Goal: Information Seeking & Learning: Check status

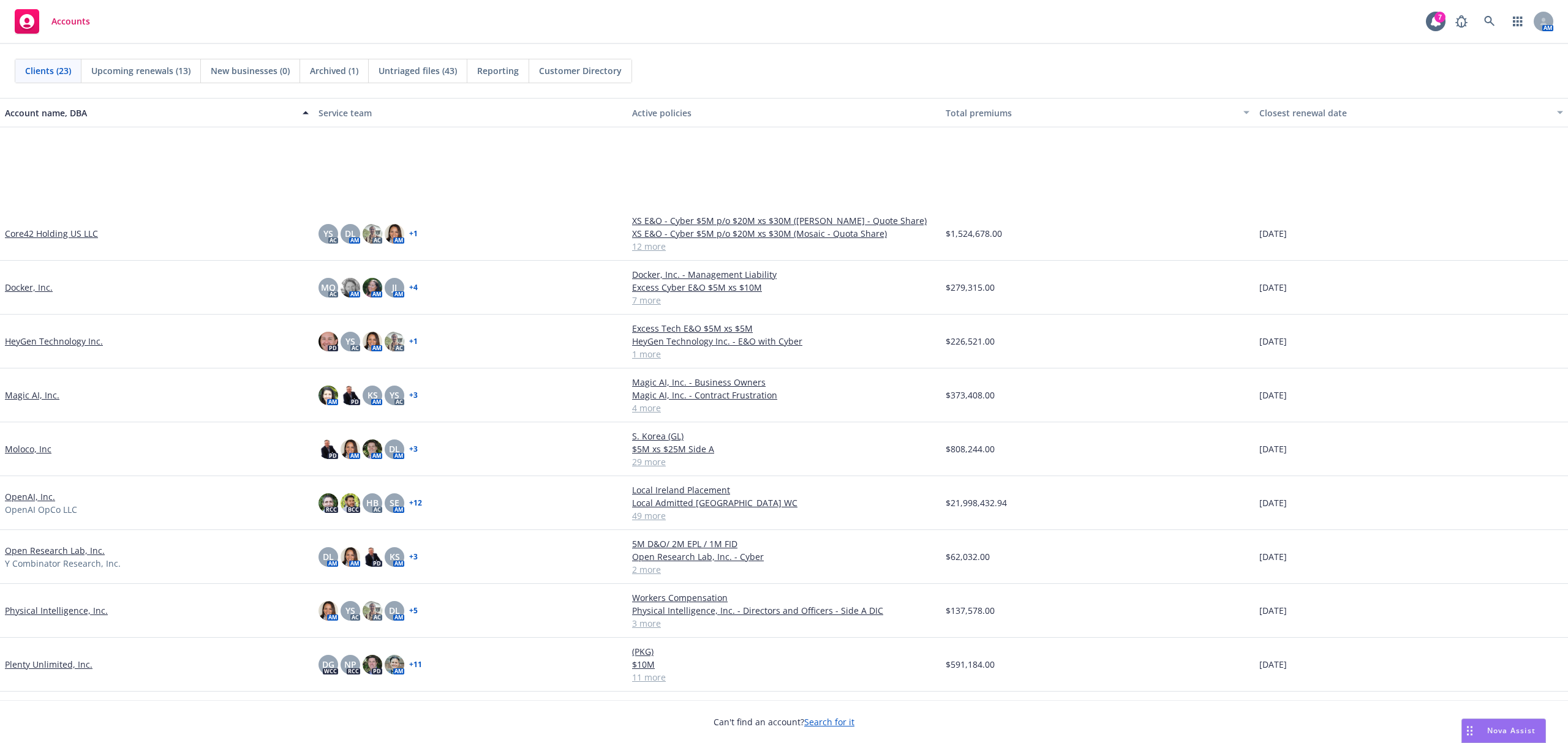
scroll to position [295, 0]
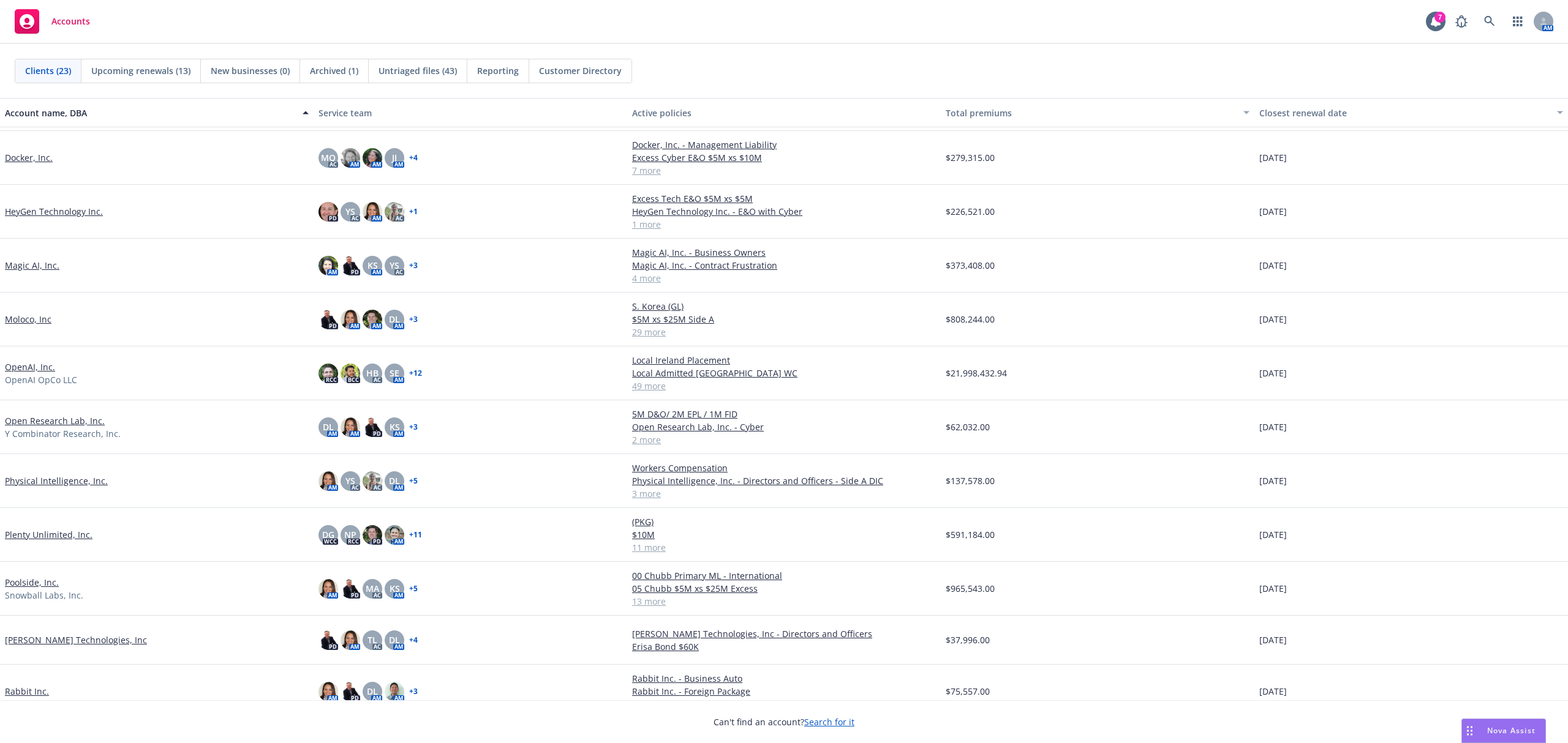
click at [34, 583] on link "Poolside, Inc." at bounding box center [32, 583] width 54 height 13
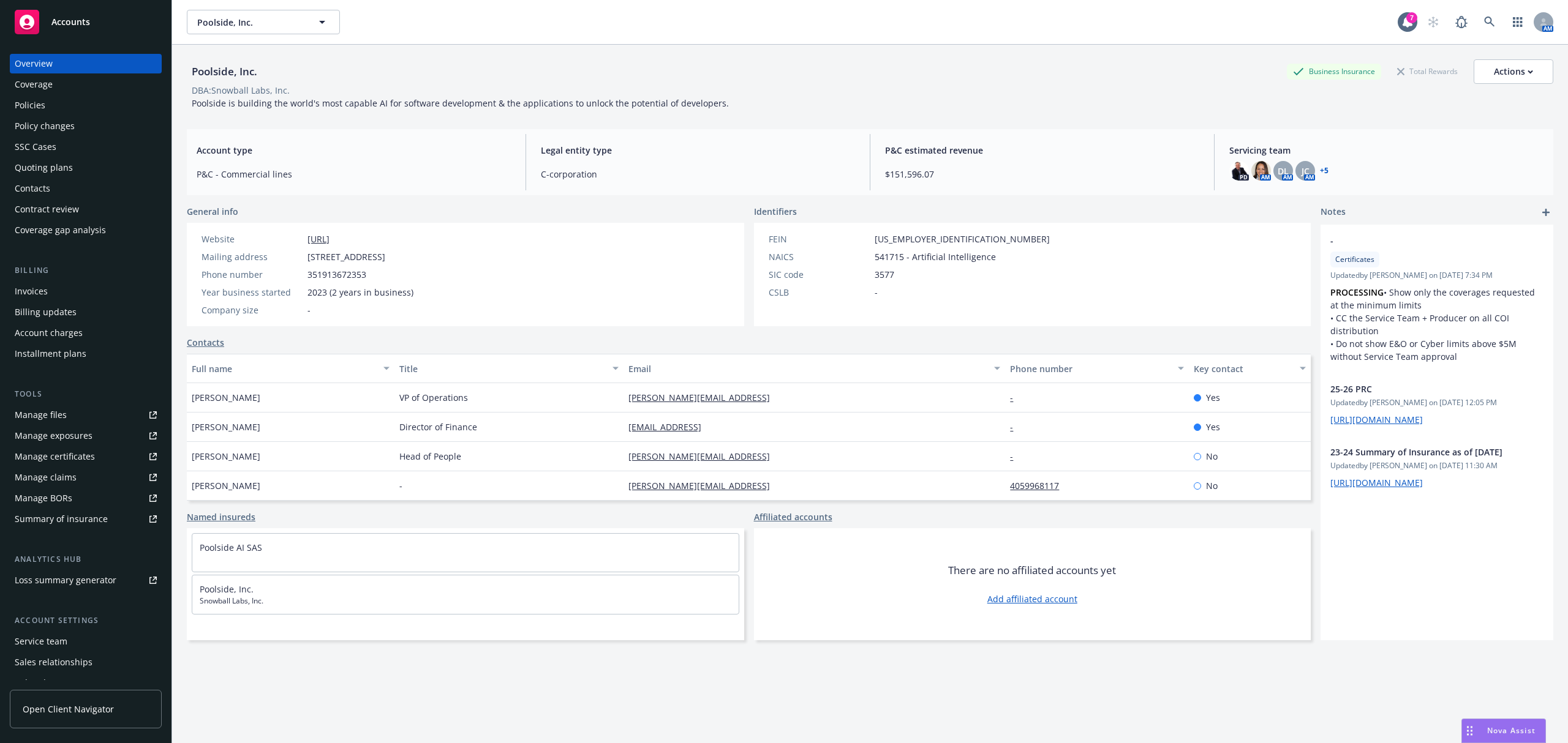
click at [67, 108] on div "Policies" at bounding box center [86, 105] width 143 height 20
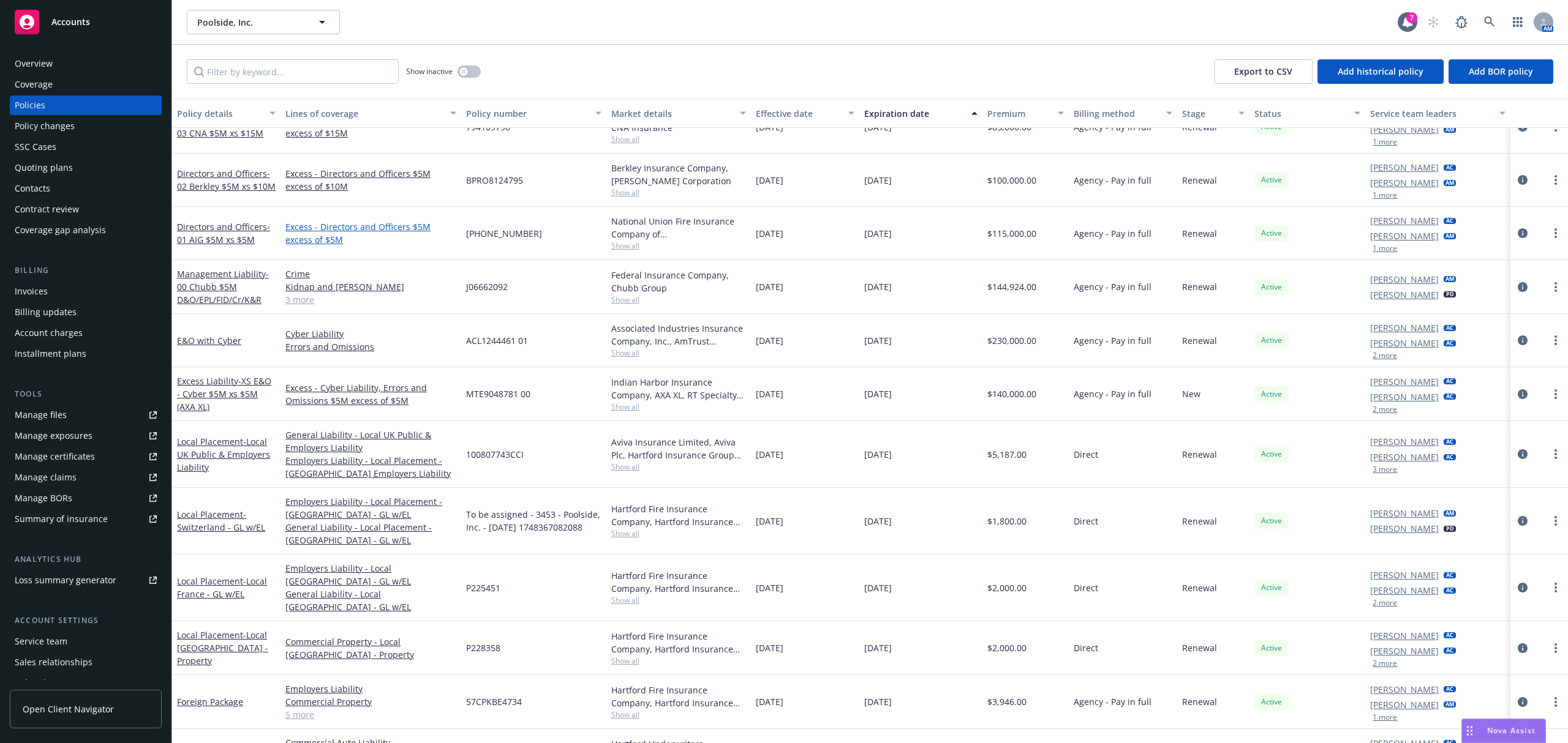
scroll to position [203, 0]
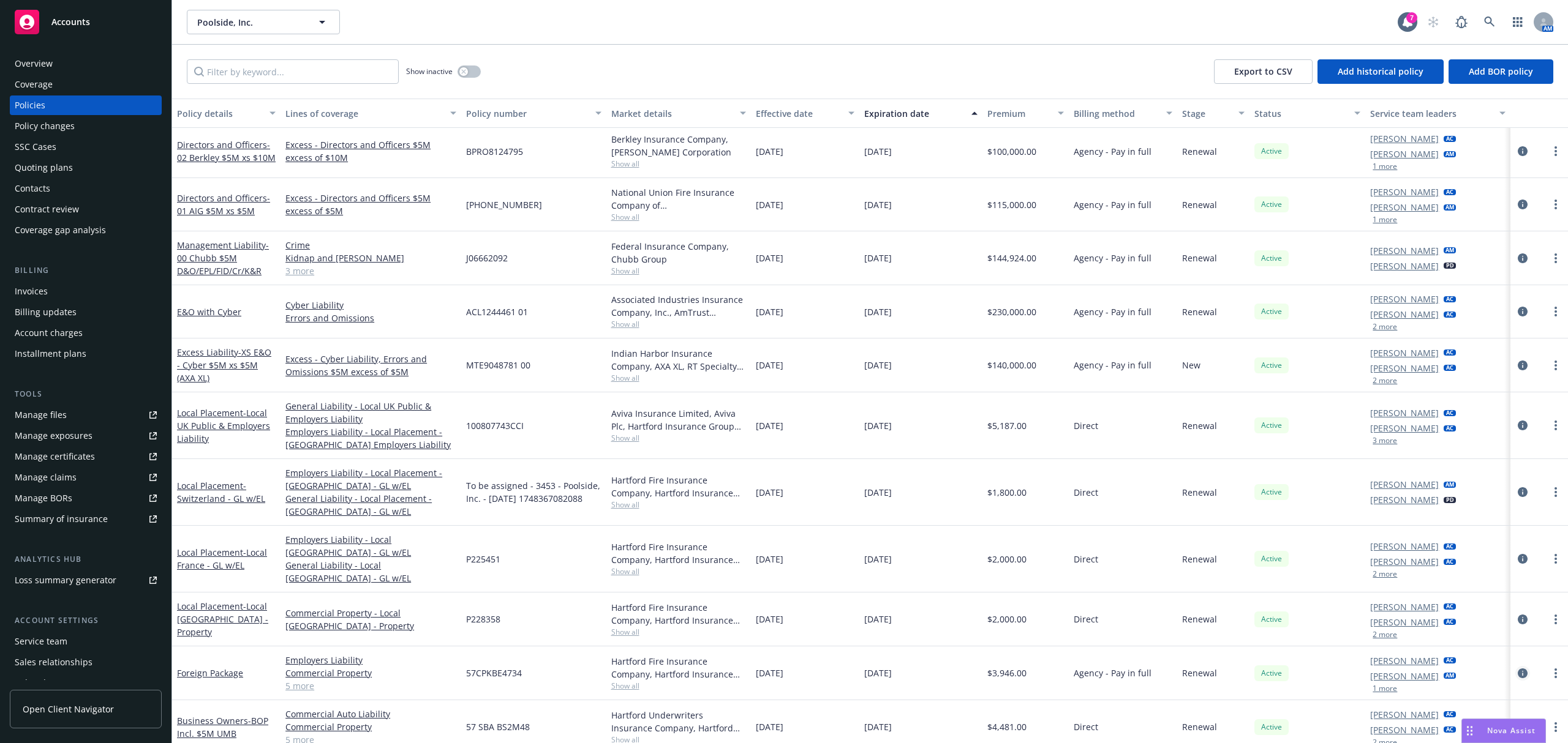
click at [1518, 669] on icon "circleInformation" at bounding box center [1522, 673] width 10 height 10
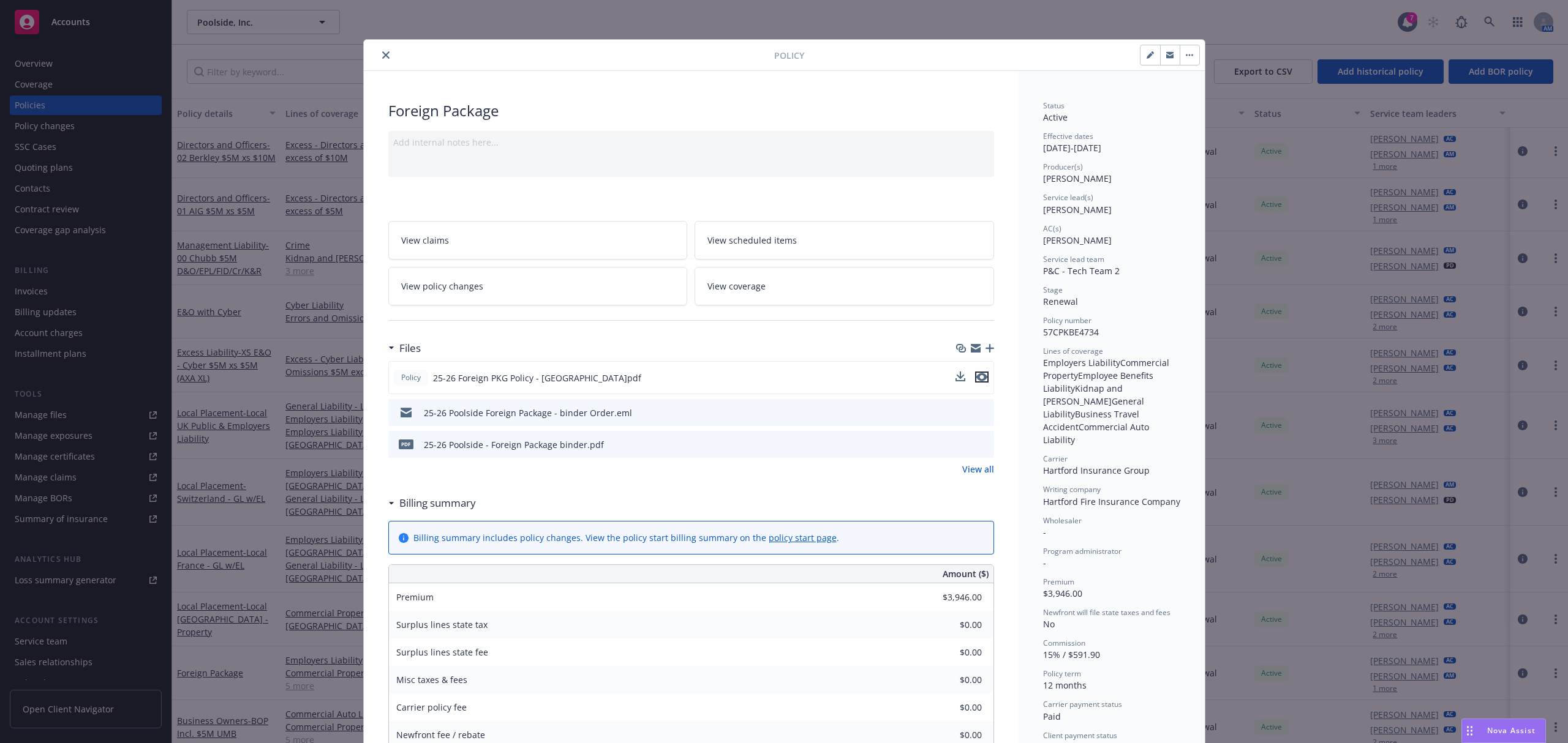
click at [976, 376] on icon "preview file" at bounding box center [982, 376] width 11 height 8
click at [382, 55] on icon "close" at bounding box center [386, 55] width 7 height 7
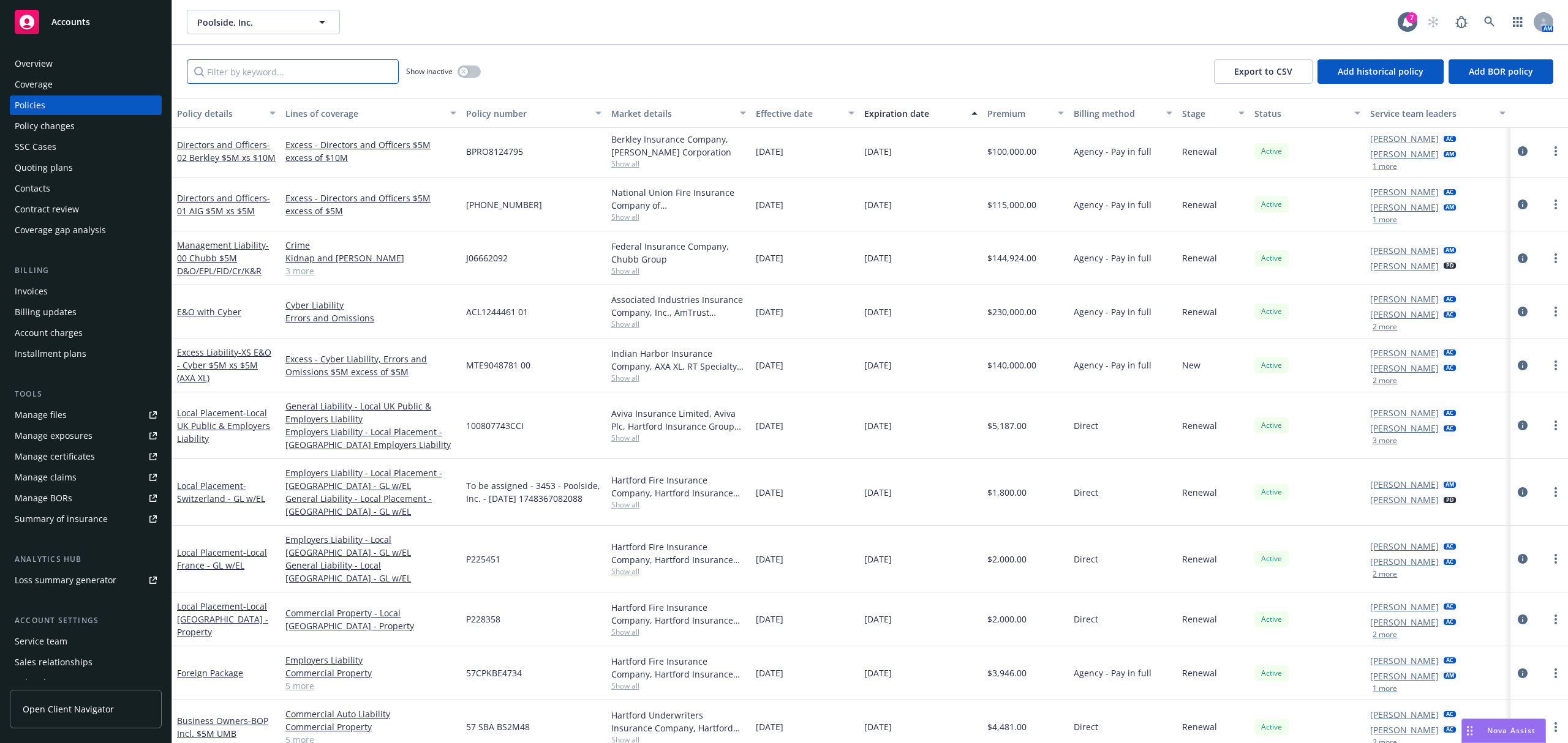
click at [250, 66] on input "Filter by keyword..." at bounding box center [292, 72] width 211 height 24
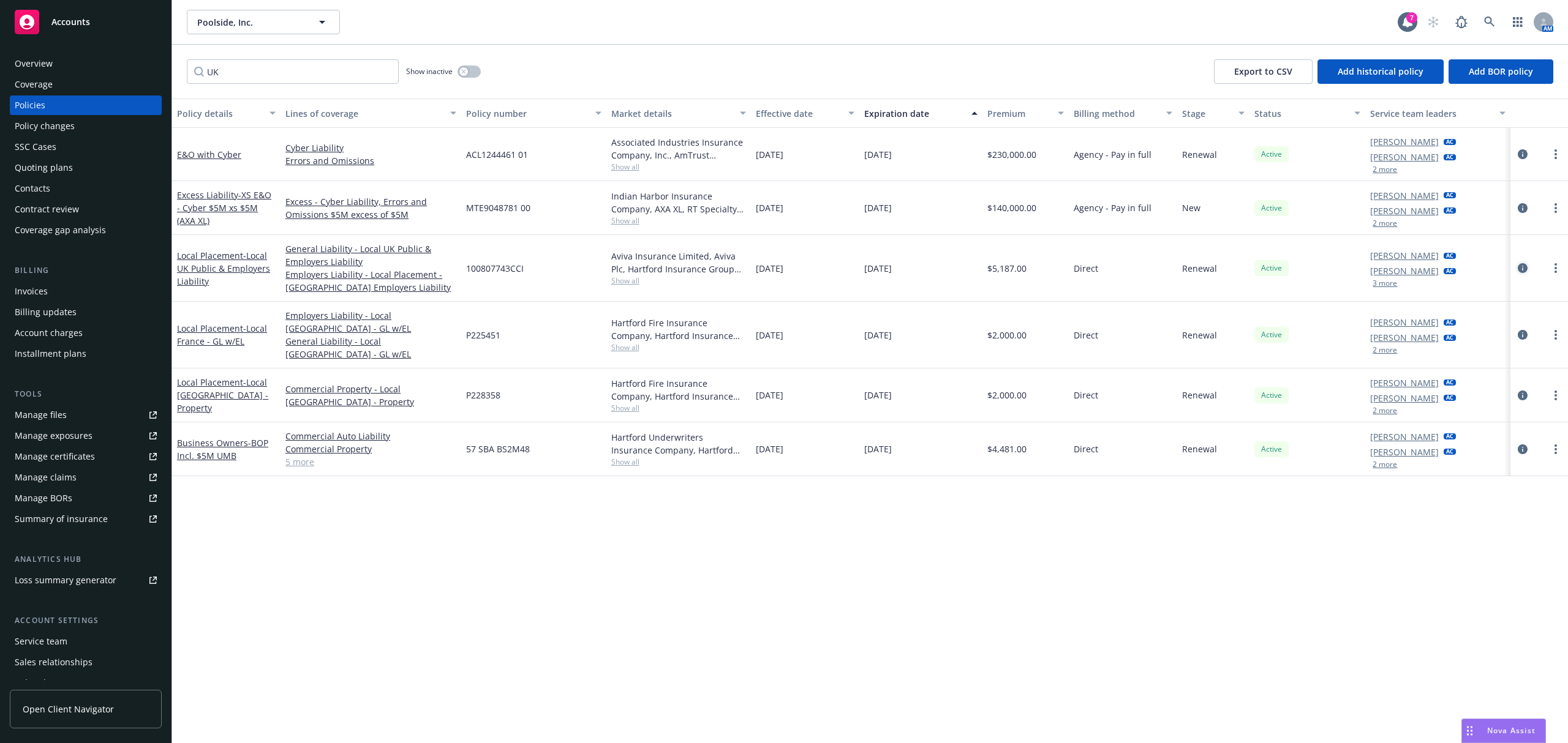
click at [1518, 272] on icon "circleInformation" at bounding box center [1522, 268] width 10 height 10
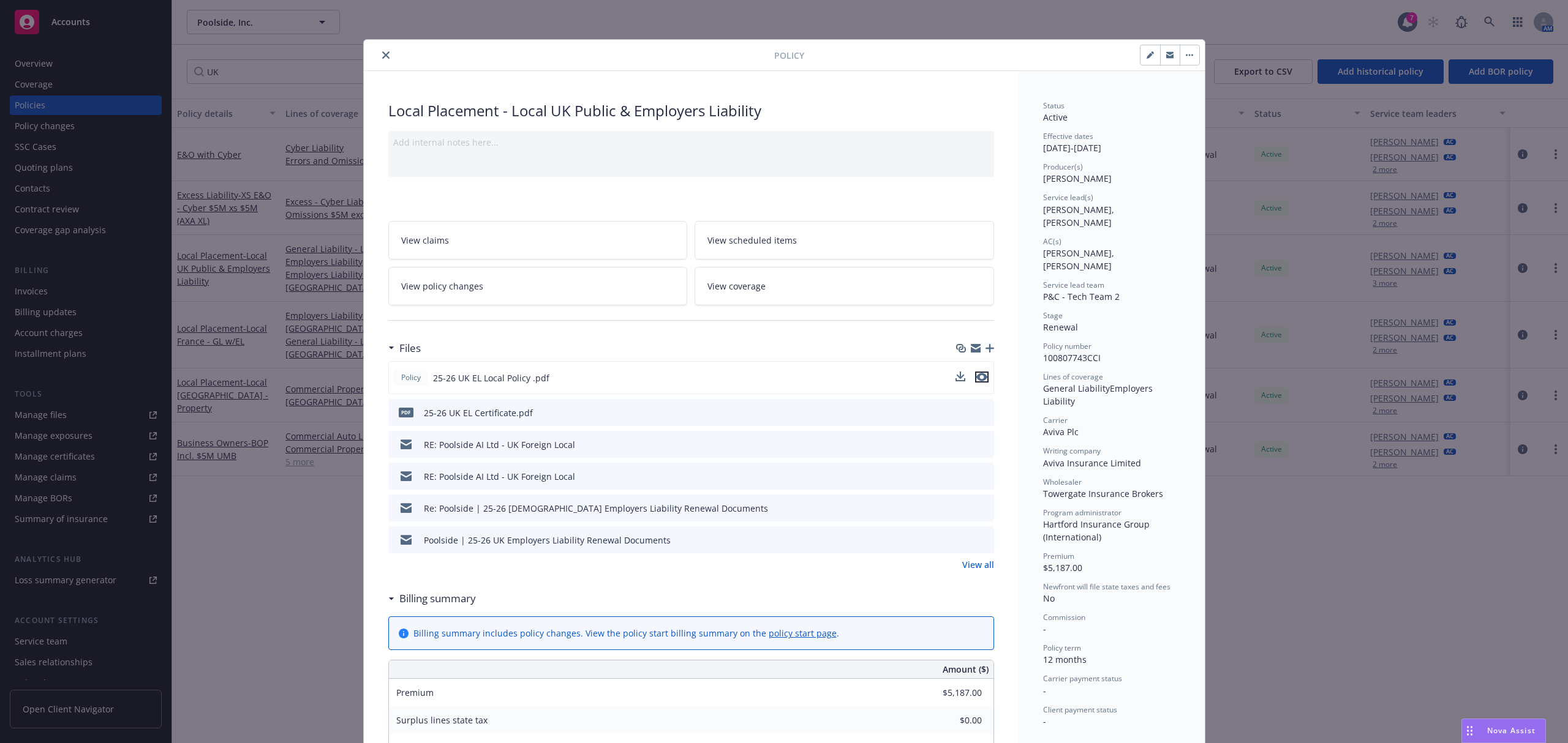
click at [980, 378] on icon "preview file" at bounding box center [982, 376] width 11 height 8
click at [980, 412] on icon "preview file" at bounding box center [982, 412] width 11 height 8
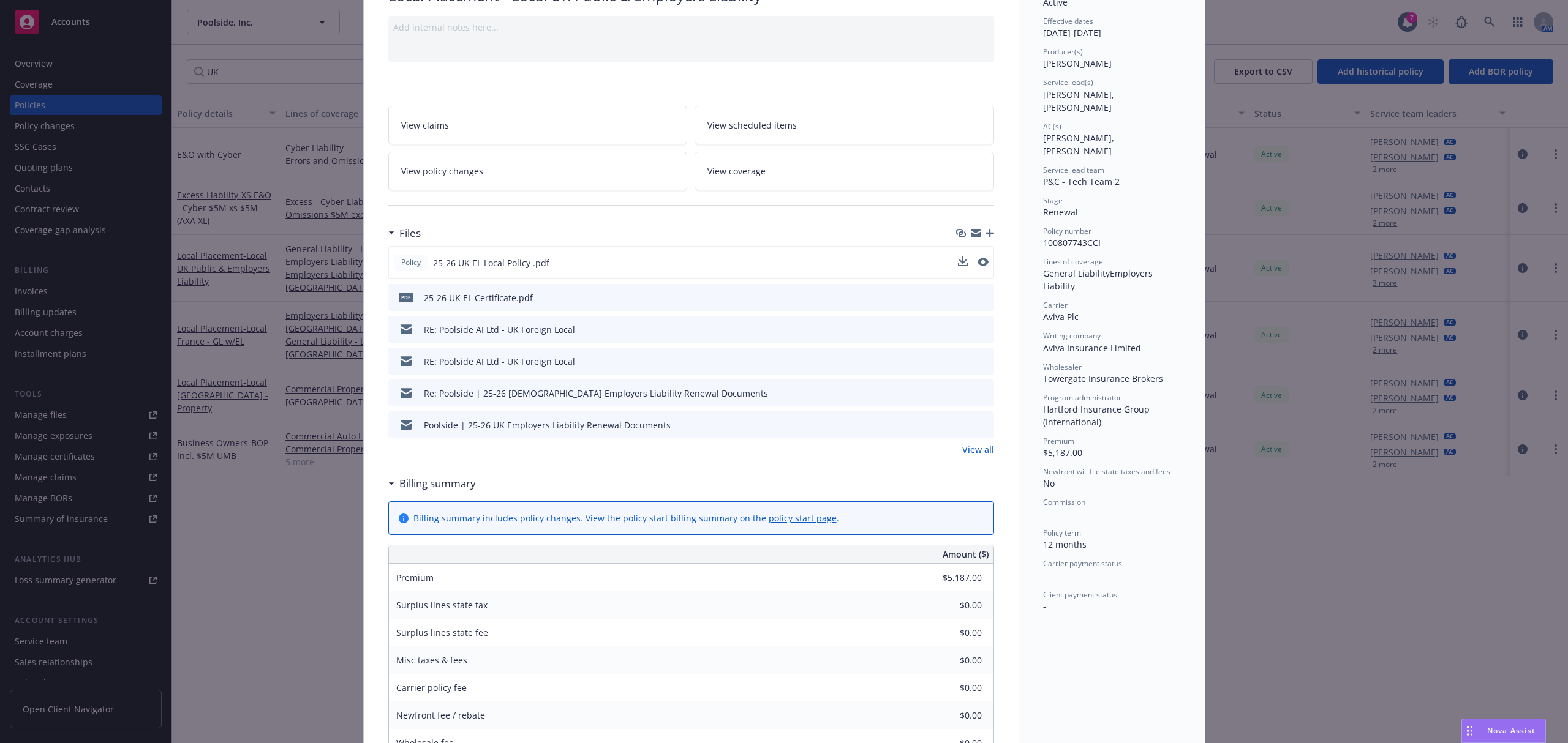
scroll to position [8, 0]
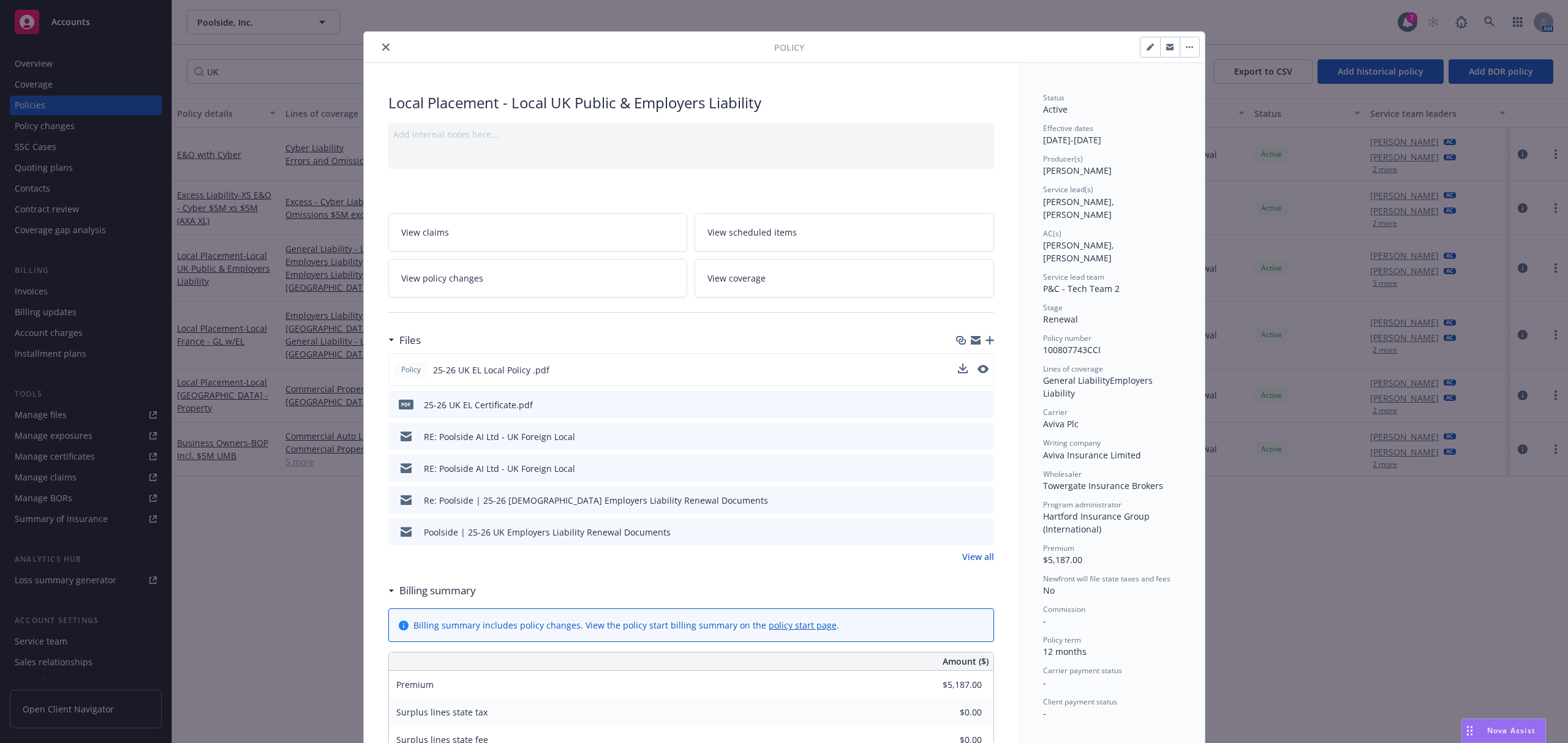
click at [382, 49] on icon "close" at bounding box center [386, 47] width 7 height 7
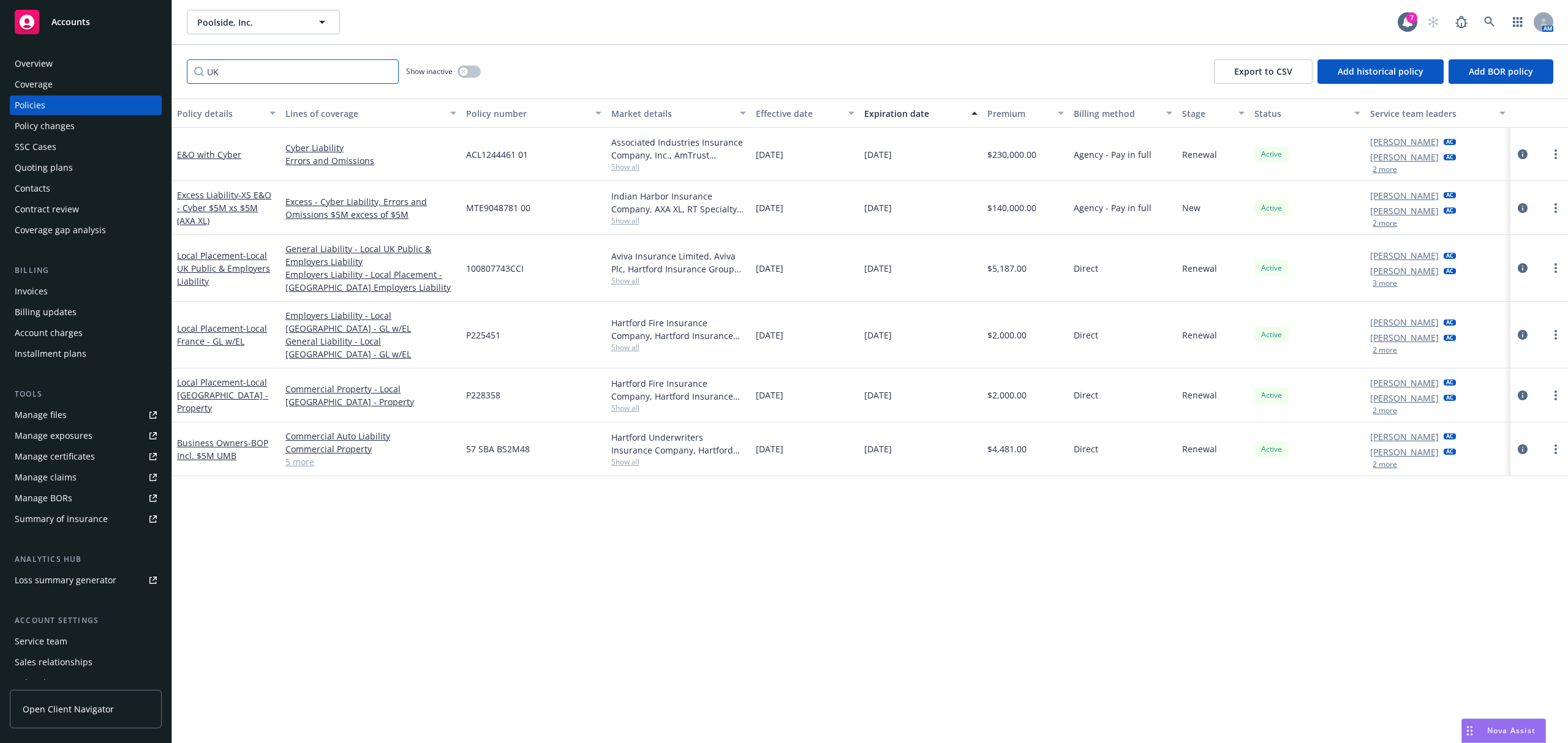
click at [265, 65] on input "UK" at bounding box center [292, 72] width 211 height 24
type input "U"
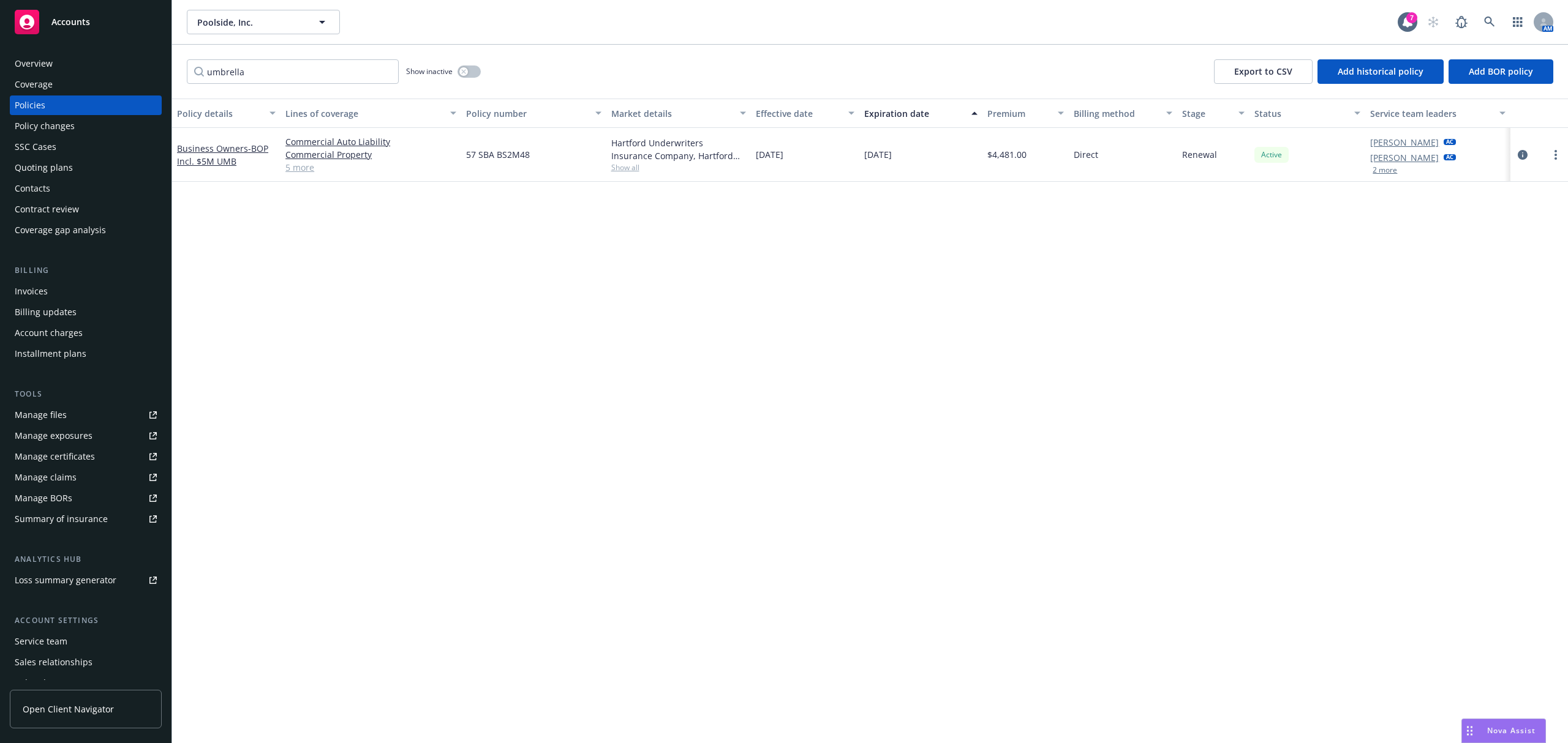
click at [305, 172] on link "5 more" at bounding box center [370, 168] width 170 height 13
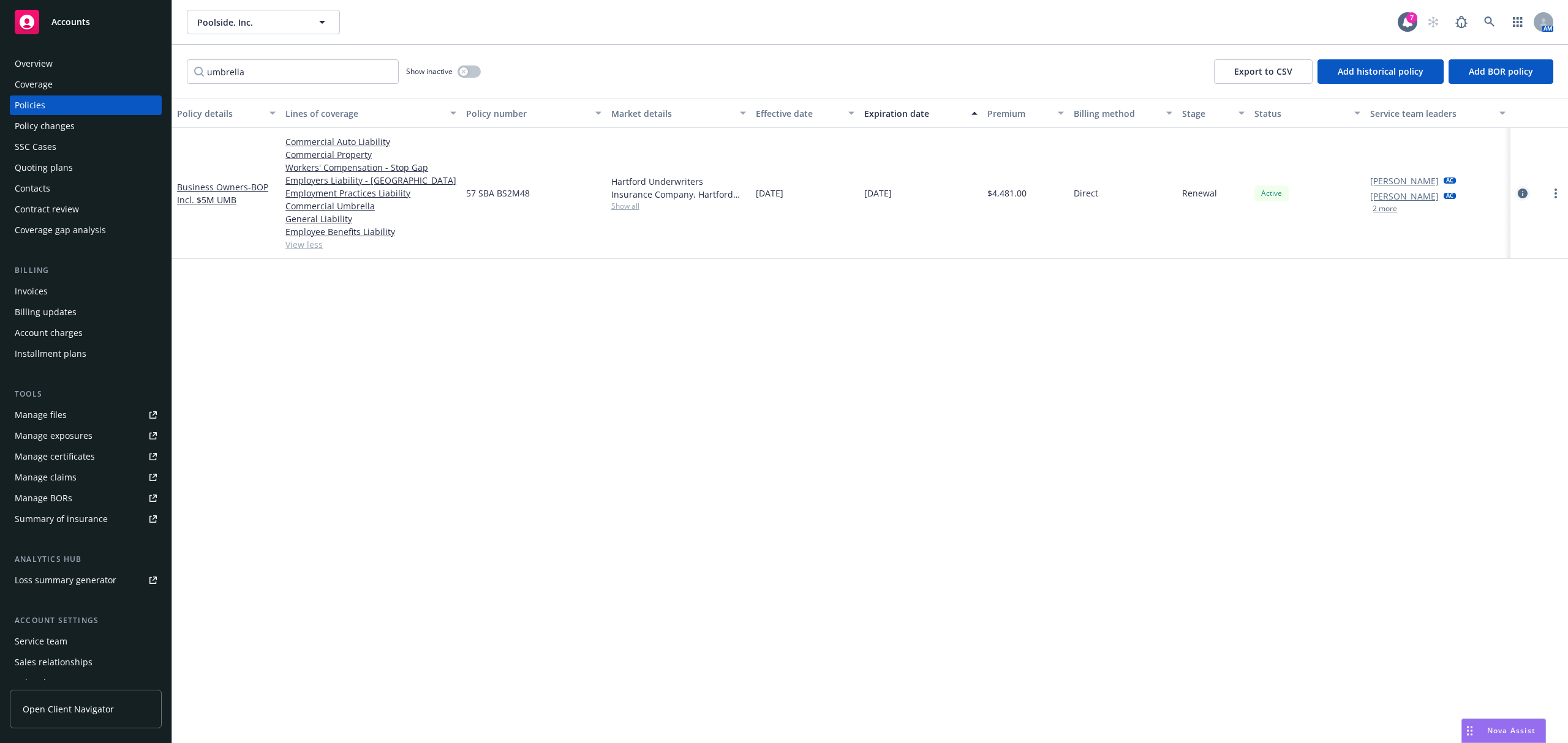
click at [1524, 194] on icon "circleInformation" at bounding box center [1522, 193] width 10 height 10
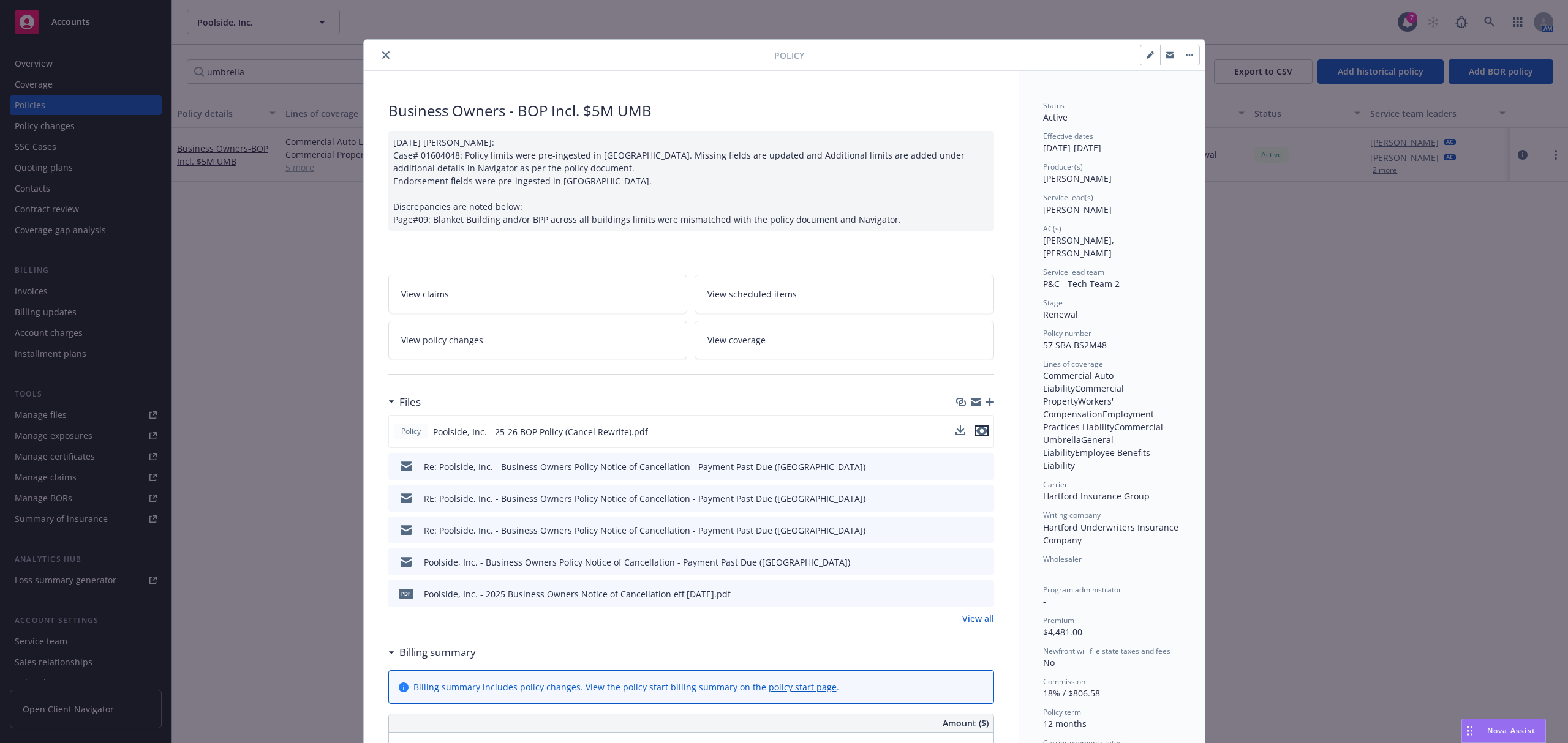
click at [976, 431] on icon "preview file" at bounding box center [982, 430] width 11 height 8
click at [382, 54] on icon "close" at bounding box center [386, 55] width 7 height 7
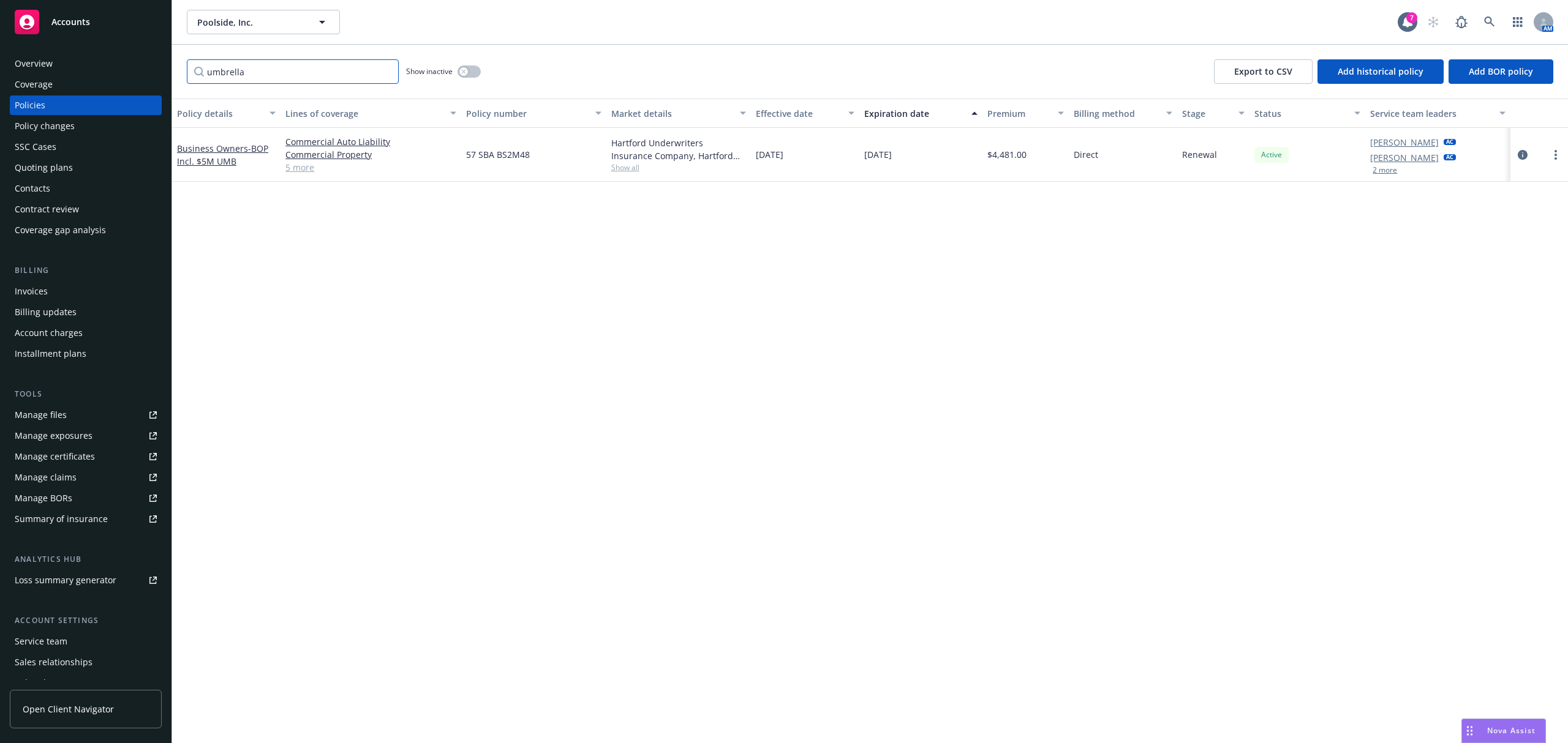
drag, startPoint x: 303, startPoint y: 81, endPoint x: 162, endPoint y: 82, distance: 141.0
click at [162, 82] on div "Accounts Overview Coverage Policies Policy changes SSC Cases Quoting plans Cont…" at bounding box center [784, 372] width 1568 height 743
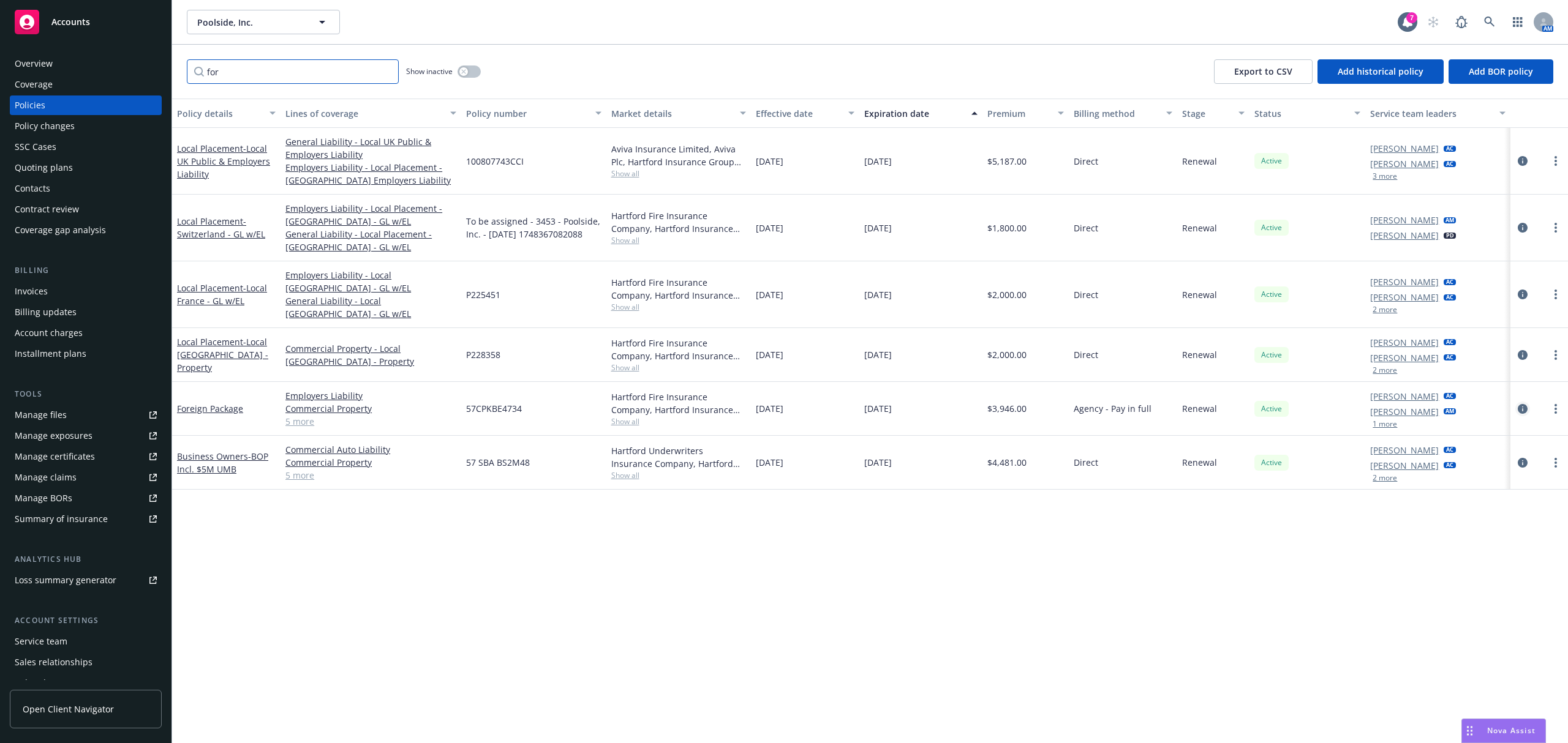
type input "for"
click at [1525, 404] on icon "circleInformation" at bounding box center [1522, 409] width 10 height 10
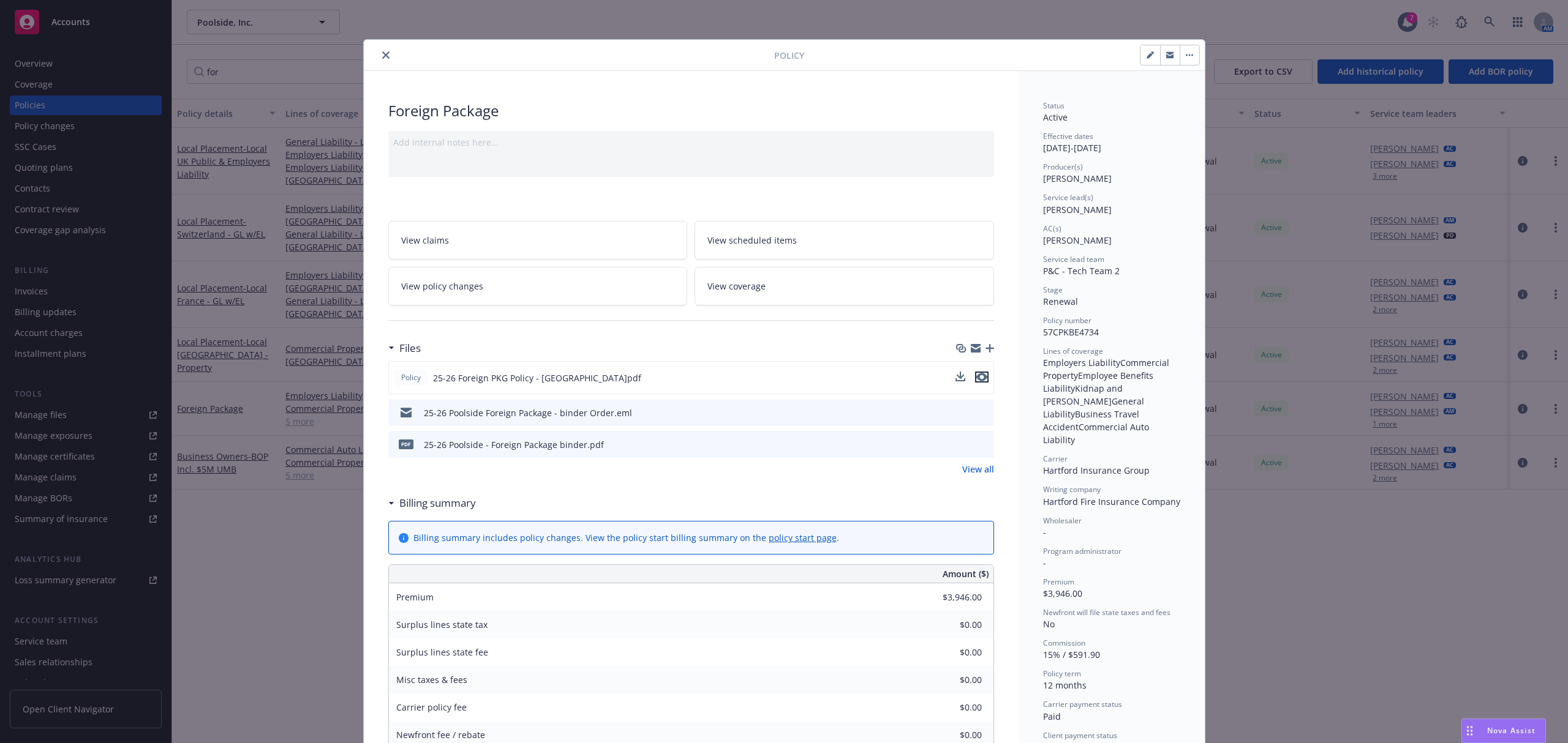
click at [980, 378] on icon "preview file" at bounding box center [982, 376] width 11 height 8
click at [1054, 336] on span "57CPKBE4734" at bounding box center [1070, 331] width 56 height 11
copy span "57CPKBE4734"
click at [1064, 334] on span "57CPKBE4734" at bounding box center [1070, 331] width 56 height 11
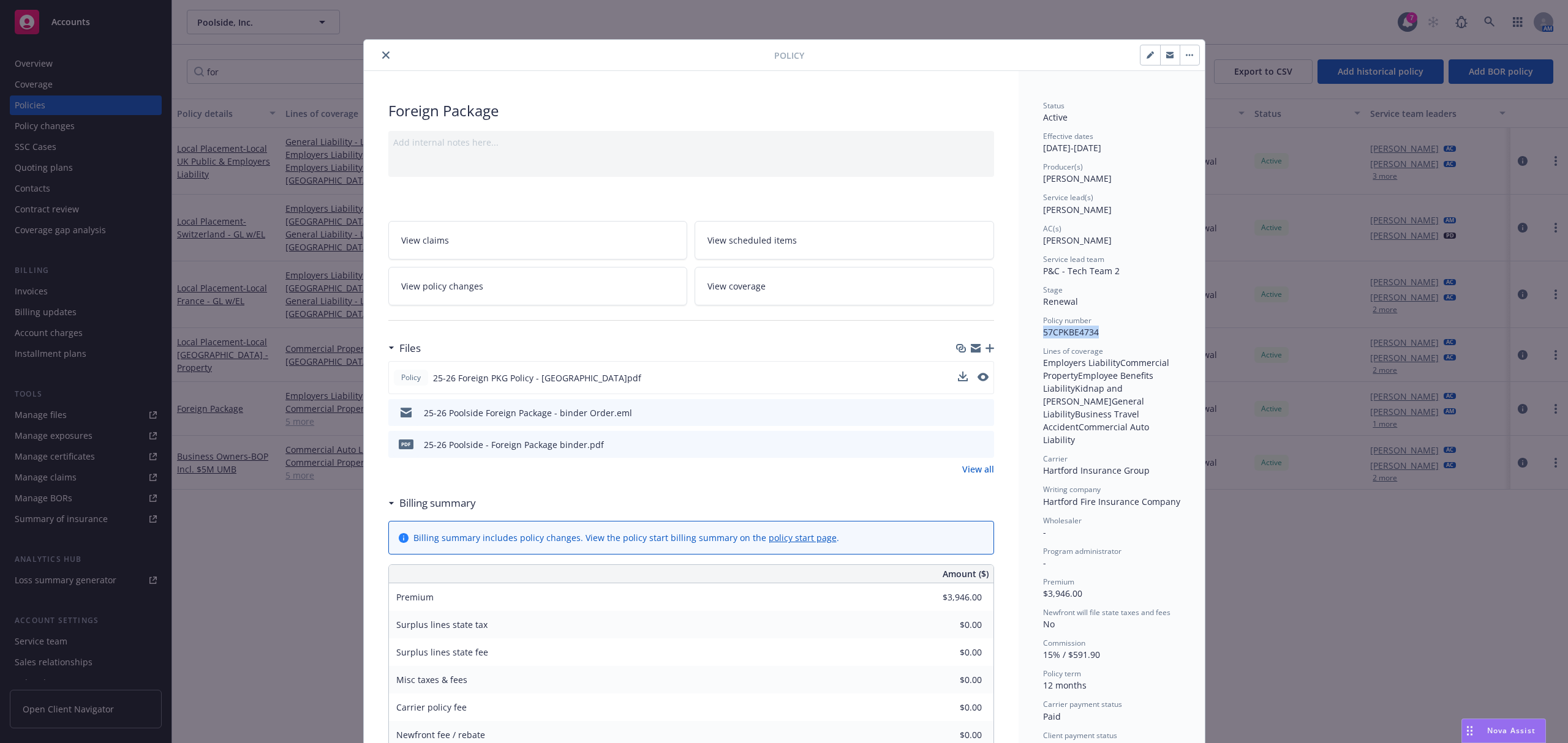
click at [1064, 334] on span "57CPKBE4734" at bounding box center [1070, 331] width 56 height 11
click at [378, 57] on button "close" at bounding box center [386, 55] width 15 height 15
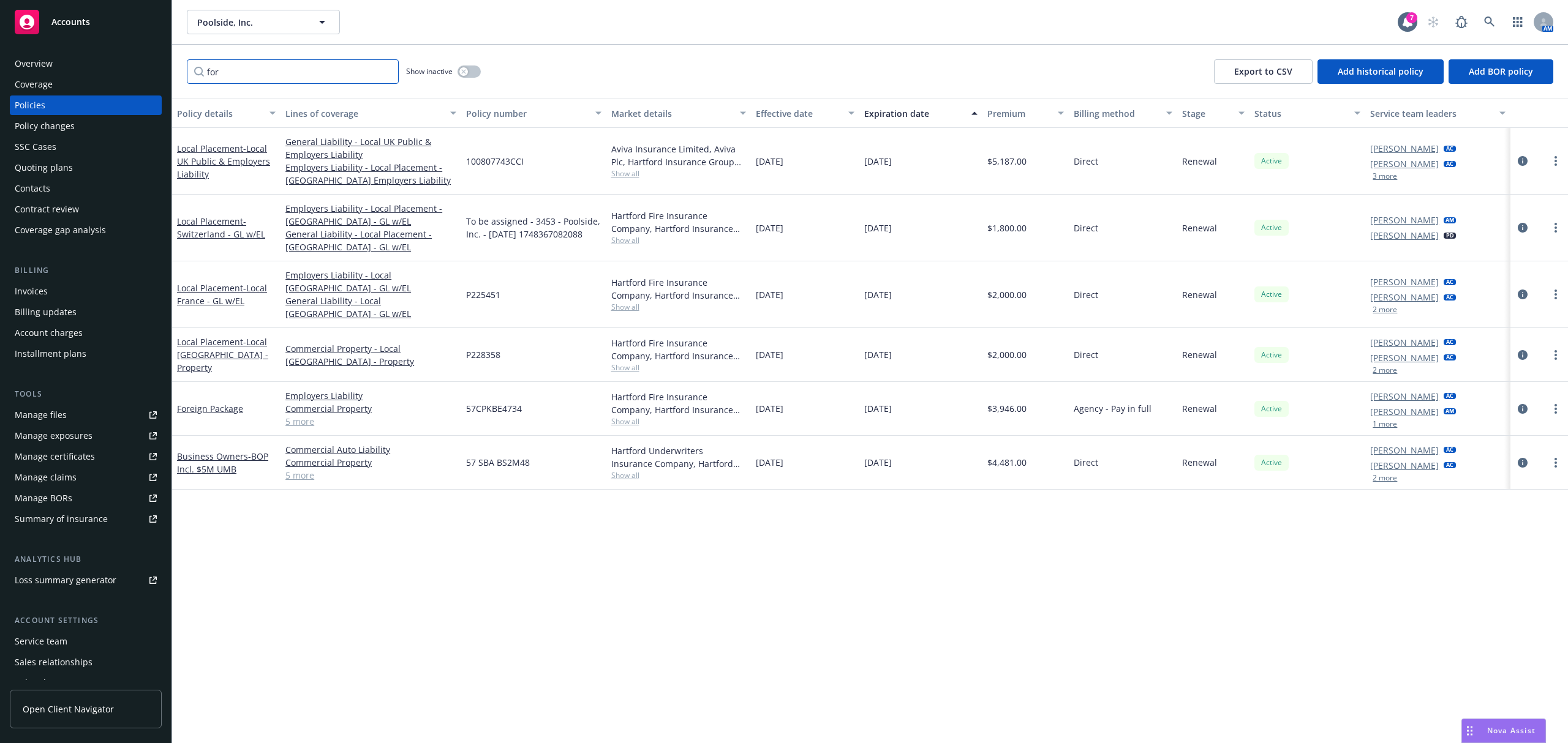
drag, startPoint x: 276, startPoint y: 78, endPoint x: 263, endPoint y: 79, distance: 13.0
click at [263, 79] on input "for" at bounding box center [292, 72] width 211 height 24
drag, startPoint x: 538, startPoint y: 447, endPoint x: 448, endPoint y: 453, distance: 90.2
click at [448, 453] on div "Business Owners - BOP Incl. $5M UMB Commercial Auto Liability Commercial Proper…" at bounding box center [870, 463] width 1396 height 54
click at [500, 456] on span "57 SBA BS2M48" at bounding box center [498, 463] width 63 height 13
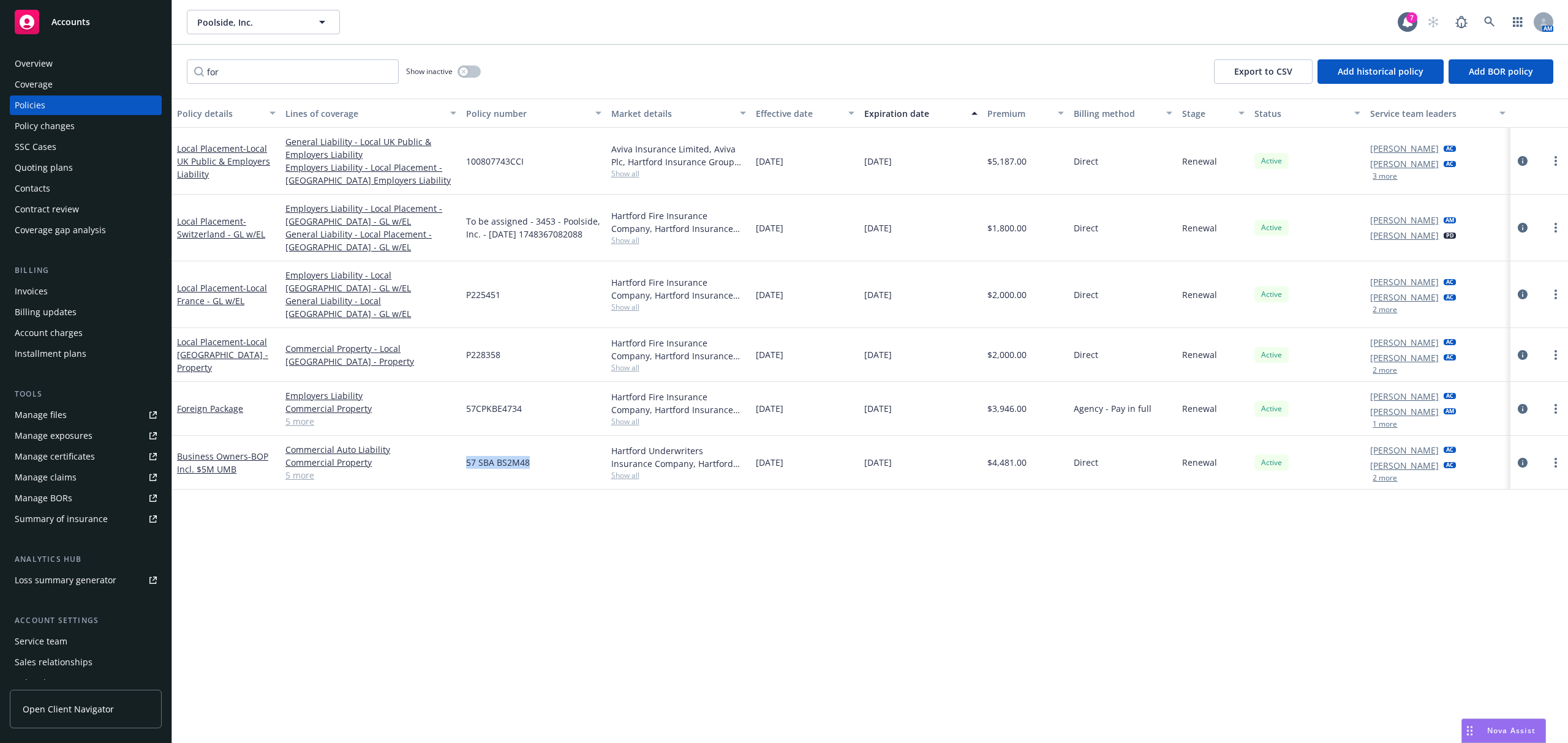
drag, startPoint x: 530, startPoint y: 451, endPoint x: 466, endPoint y: 453, distance: 64.0
click at [466, 453] on div "57 SBA BS2M48" at bounding box center [533, 463] width 144 height 54
copy span "57 SBA BS2M48"
click at [266, 20] on span "Poolside, Inc." at bounding box center [251, 22] width 106 height 13
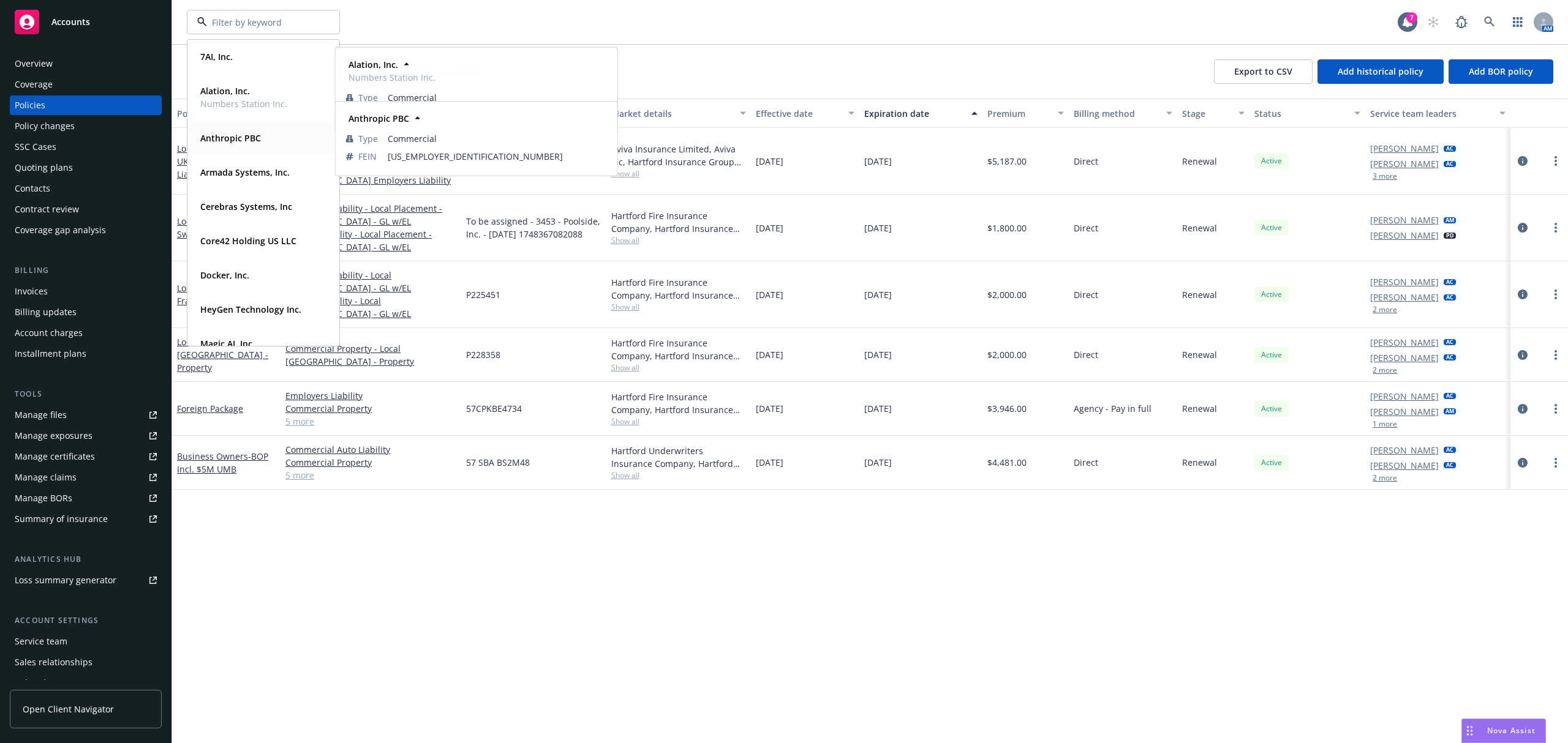
click at [252, 142] on strong "Anthropic PBC" at bounding box center [230, 138] width 61 height 11
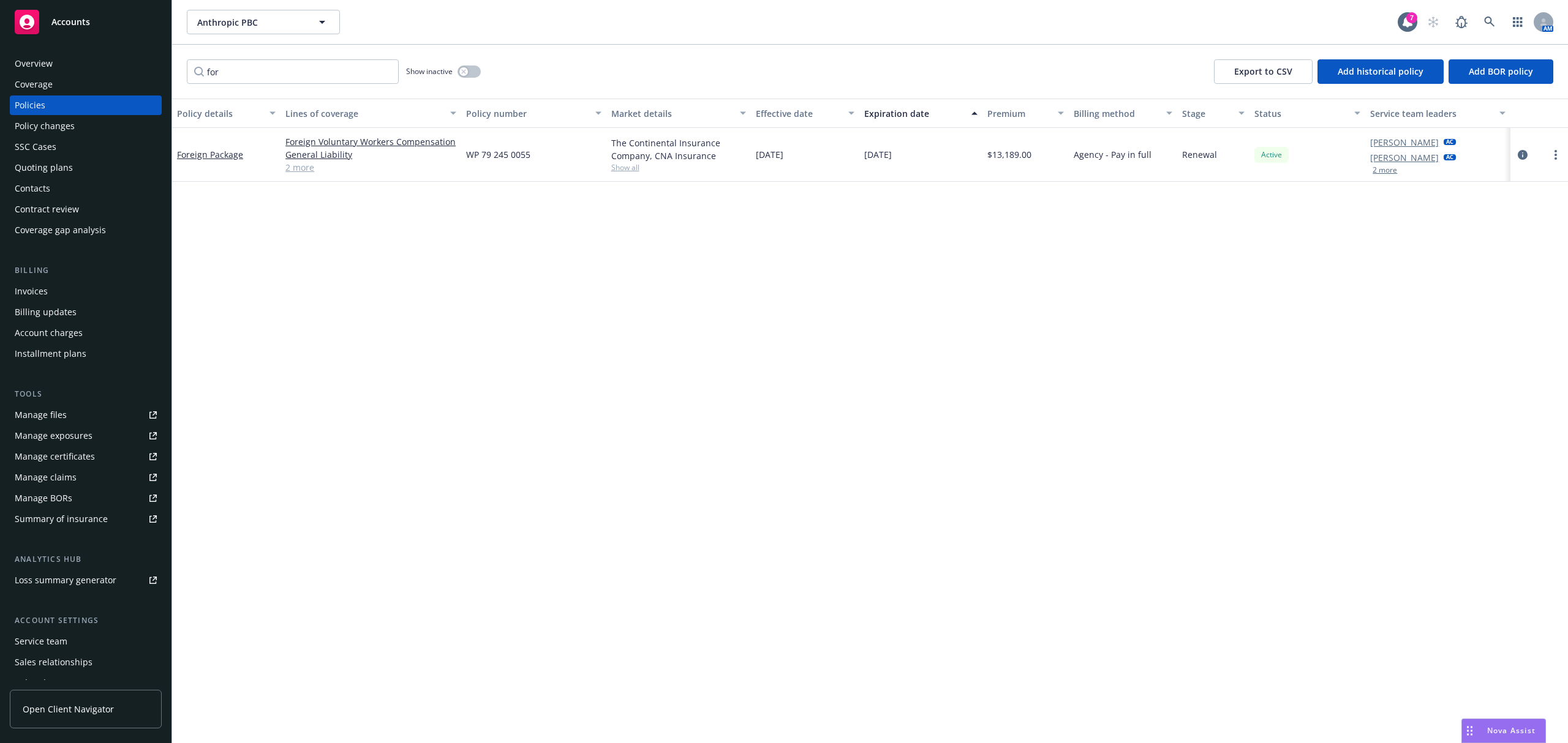
click at [116, 99] on div "Policies" at bounding box center [86, 105] width 143 height 20
click at [382, 69] on input "for" at bounding box center [292, 72] width 211 height 24
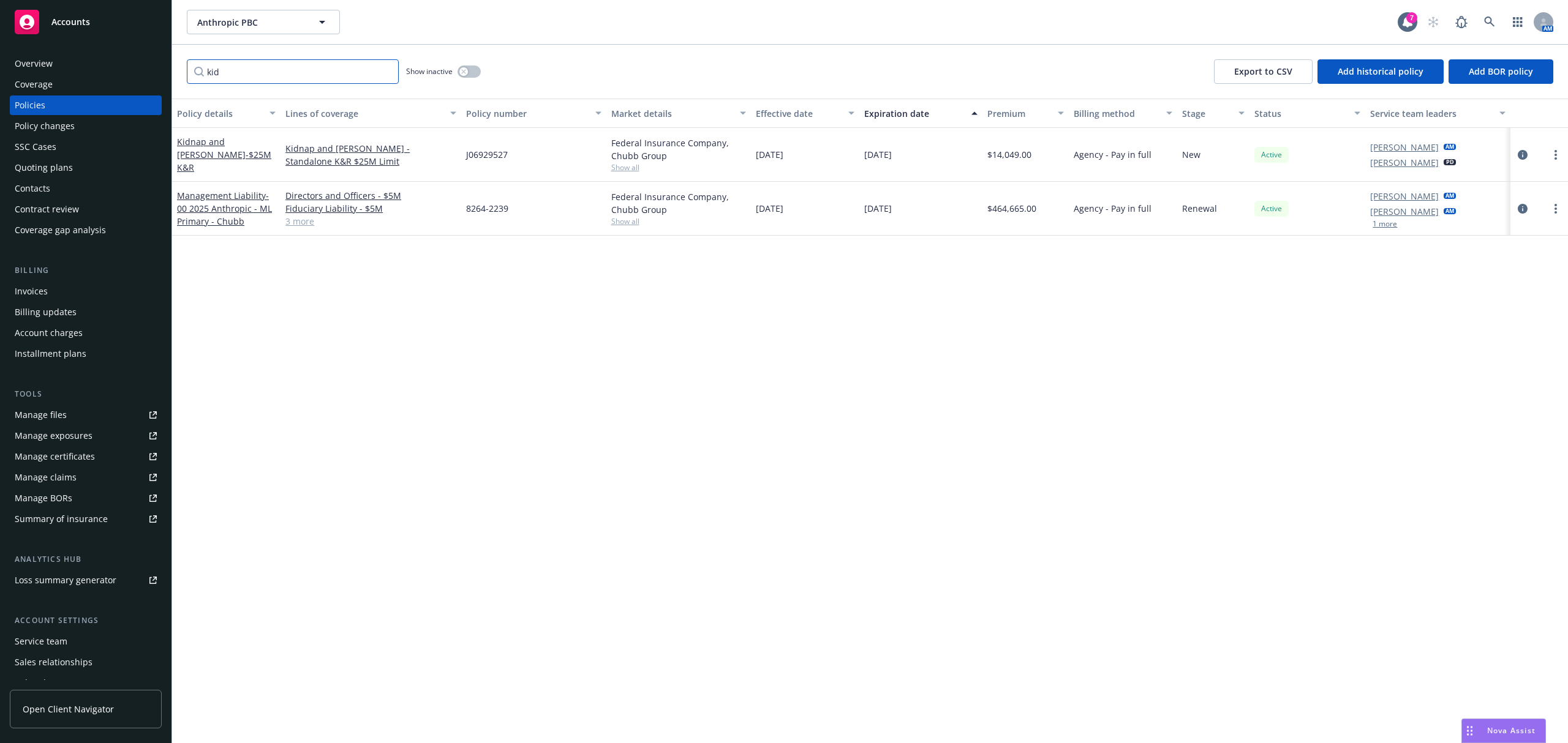
type input "kid"
click at [42, 289] on div "Invoices" at bounding box center [31, 290] width 33 height 20
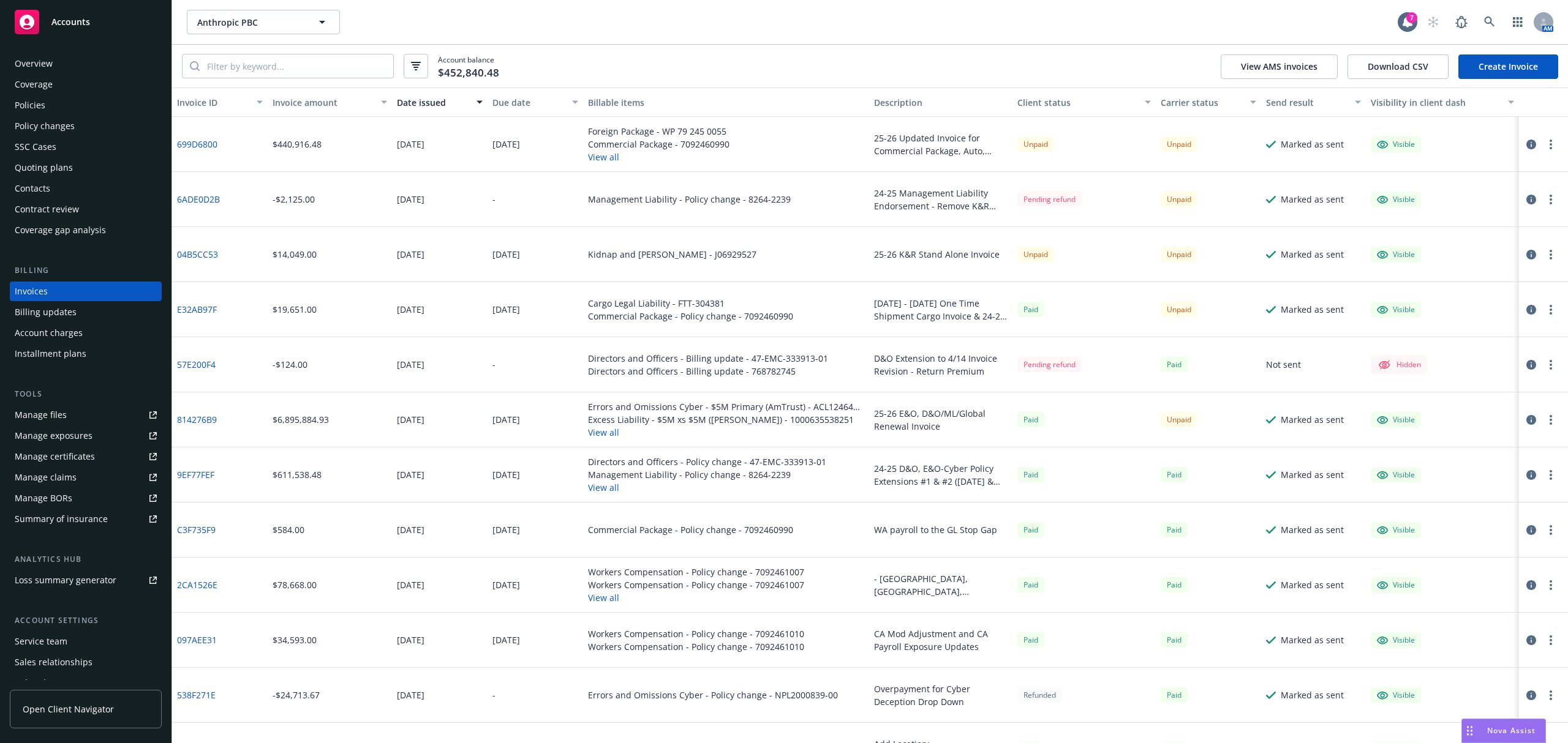
click at [1526, 198] on icon "button" at bounding box center [1531, 199] width 10 height 10
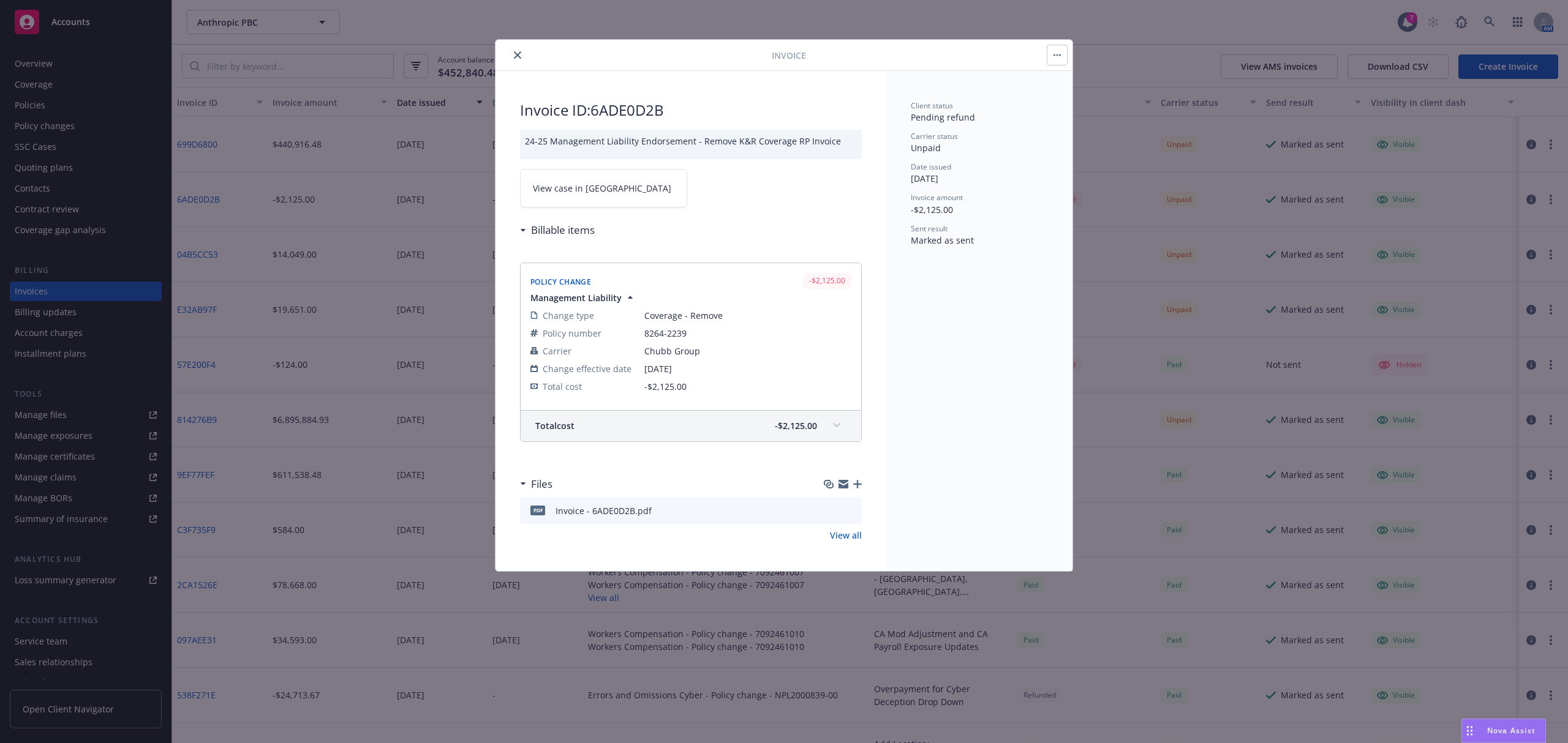
click at [648, 186] on link "View case in [GEOGRAPHIC_DATA]" at bounding box center [603, 187] width 167 height 38
click at [515, 53] on icon "close" at bounding box center [518, 55] width 7 height 7
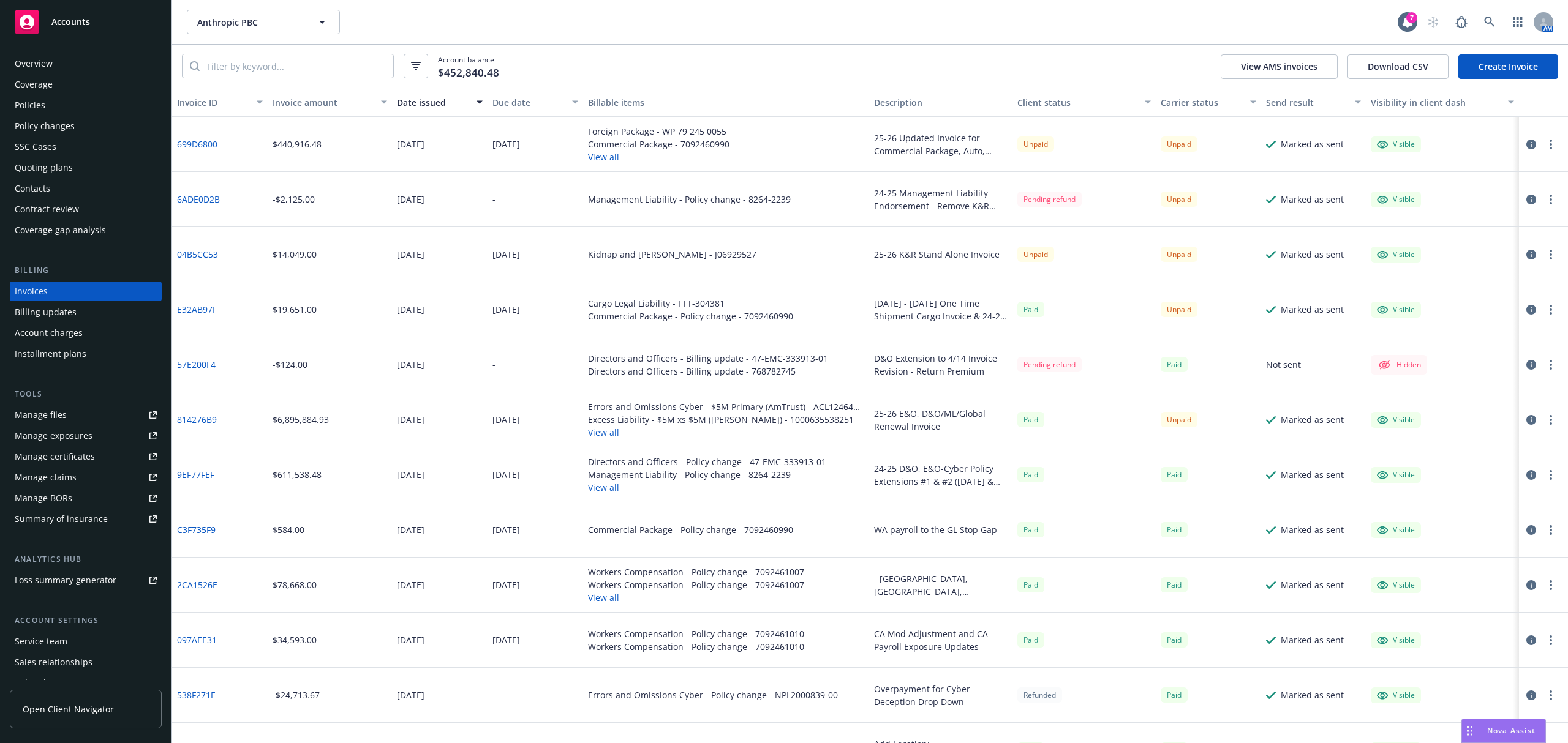
click at [1474, 427] on div "Visible" at bounding box center [1442, 419] width 153 height 55
click at [252, 66] on input "search" at bounding box center [296, 66] width 194 height 23
click at [280, 34] on div "Anthropic PBC Anthropic PBC 7 AM" at bounding box center [870, 21] width 1396 height 44
click at [269, 24] on span "Anthropic PBC" at bounding box center [251, 22] width 106 height 13
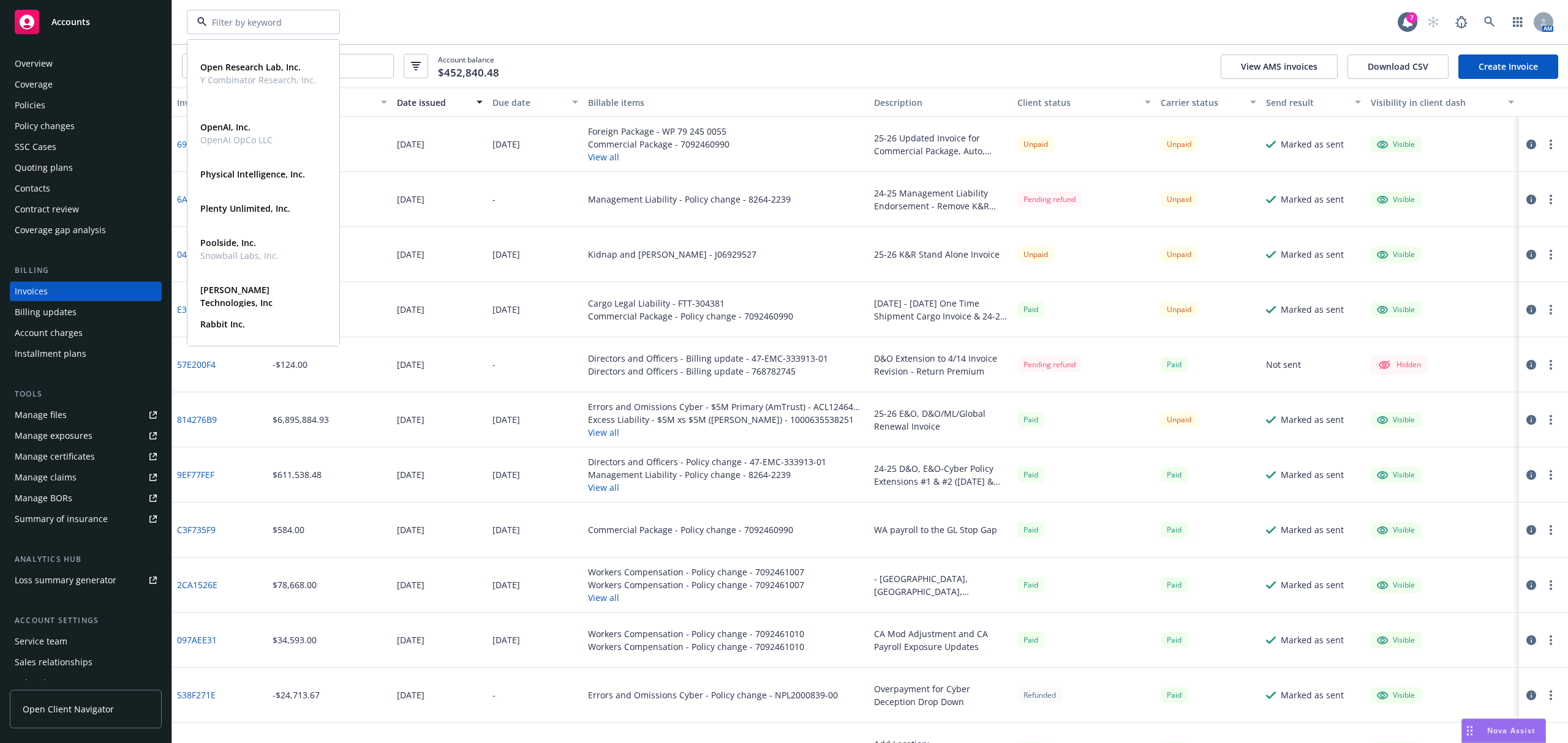
scroll to position [358, 0]
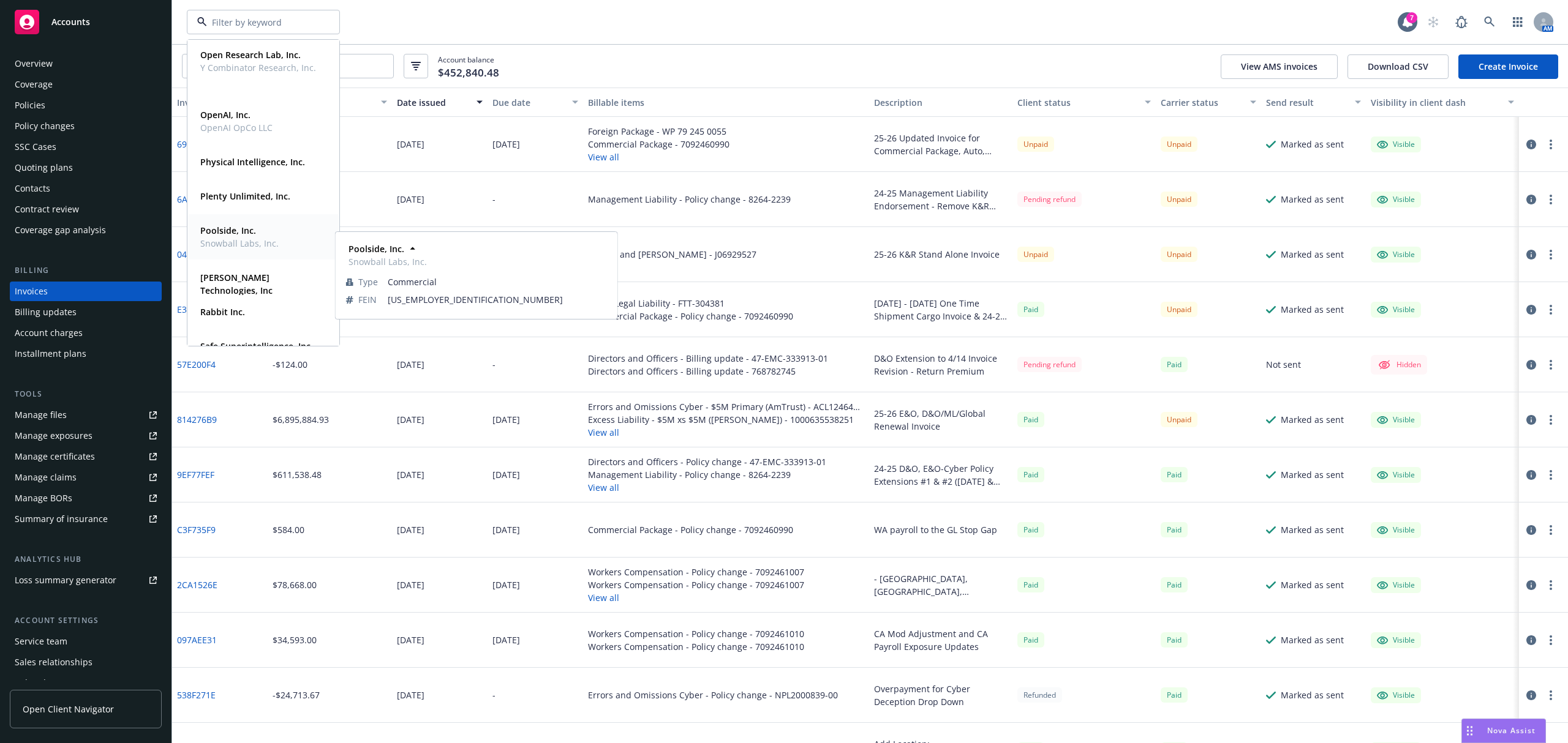
click at [249, 231] on strong "Poolside, Inc." at bounding box center [228, 230] width 56 height 11
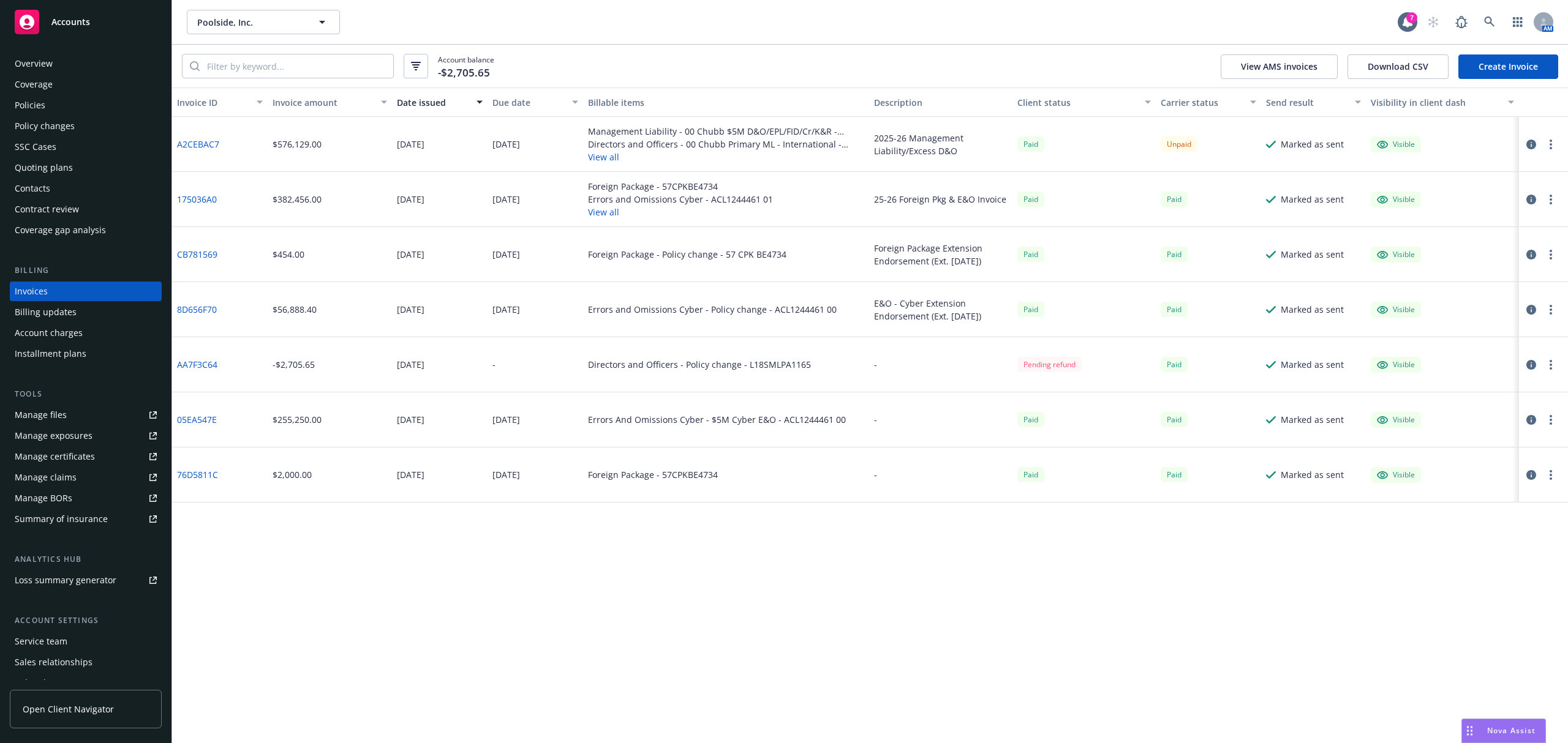
click at [66, 117] on div "Policy changes" at bounding box center [45, 126] width 60 height 20
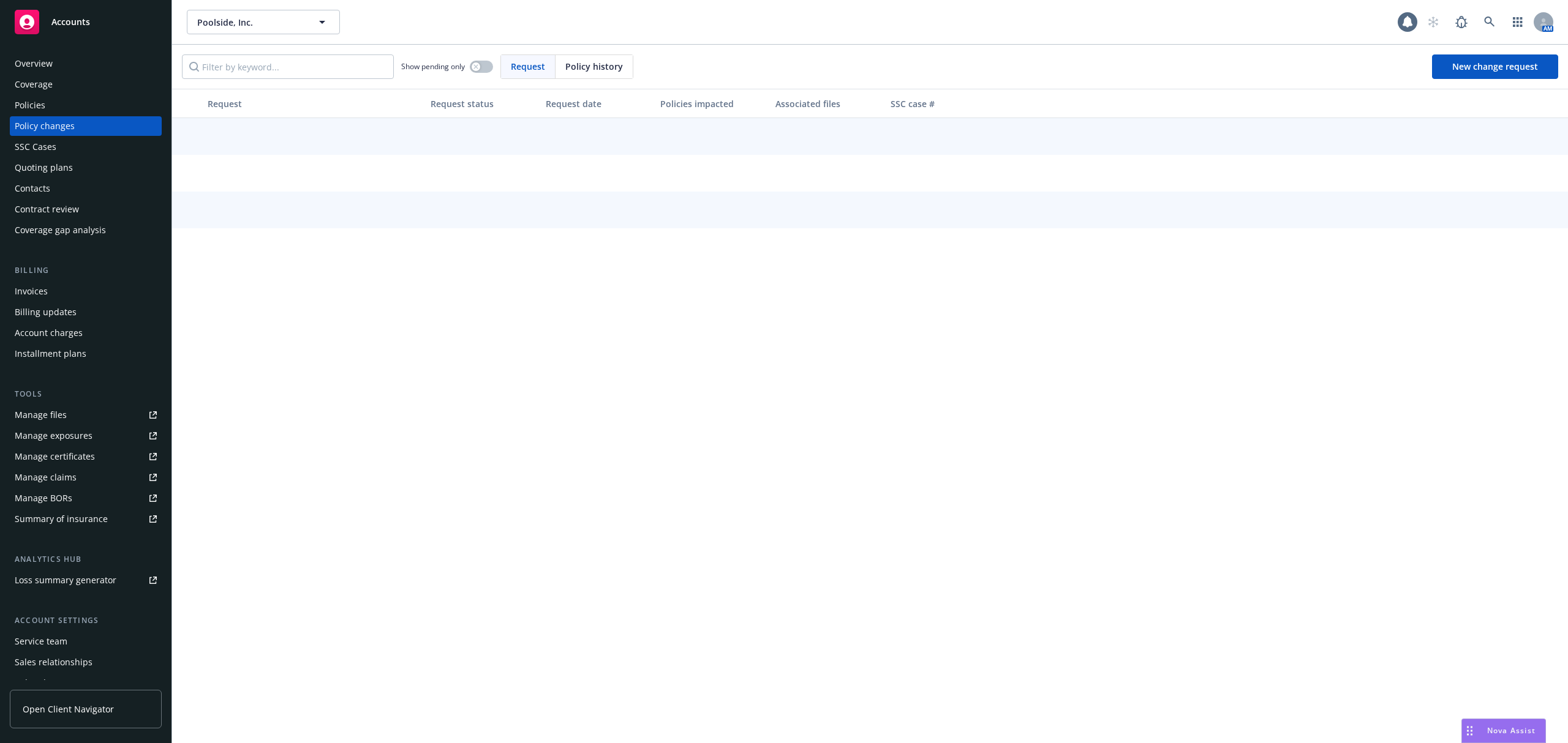
click at [57, 103] on div "Policies" at bounding box center [86, 105] width 143 height 20
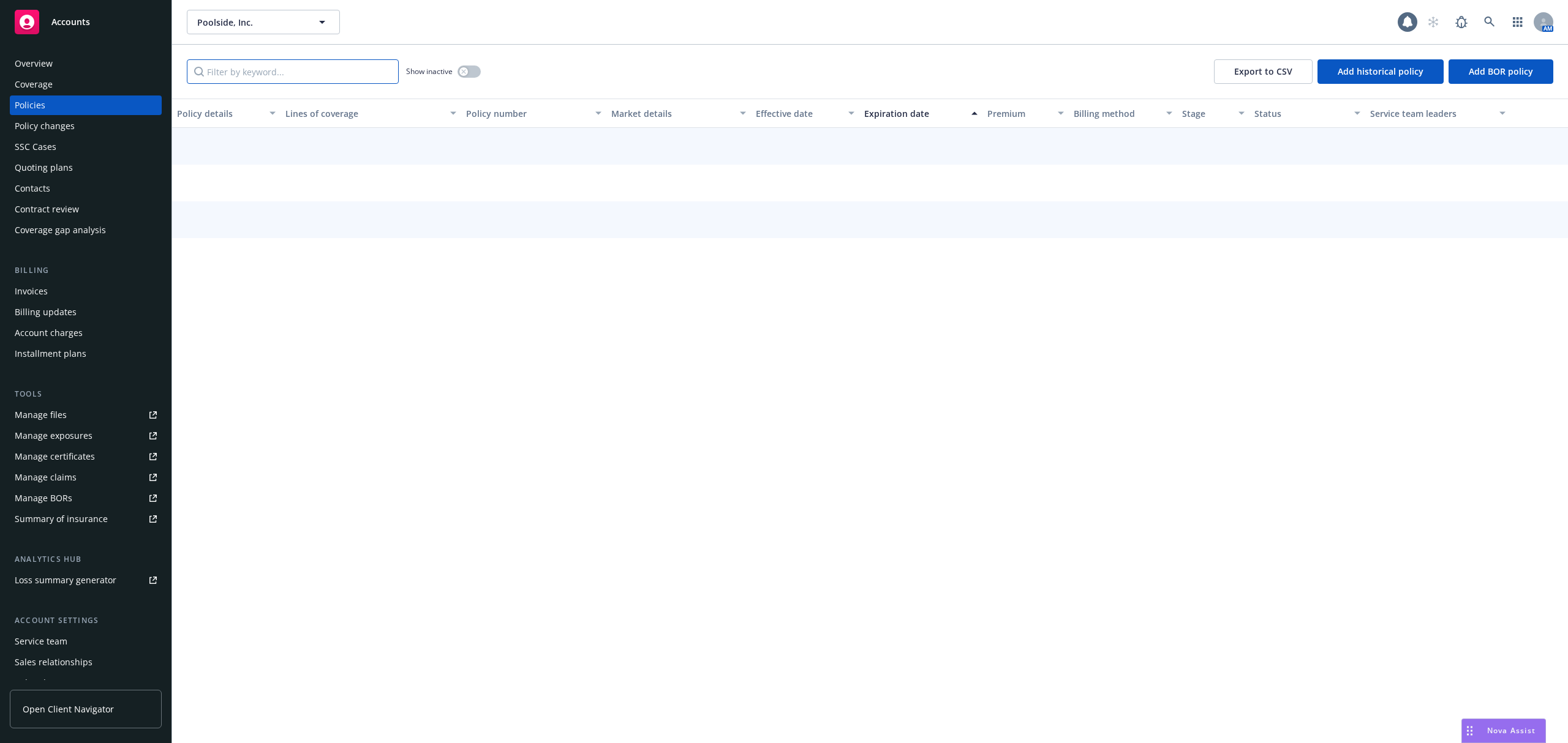
click at [231, 72] on input "Filter by keyword..." at bounding box center [292, 72] width 211 height 24
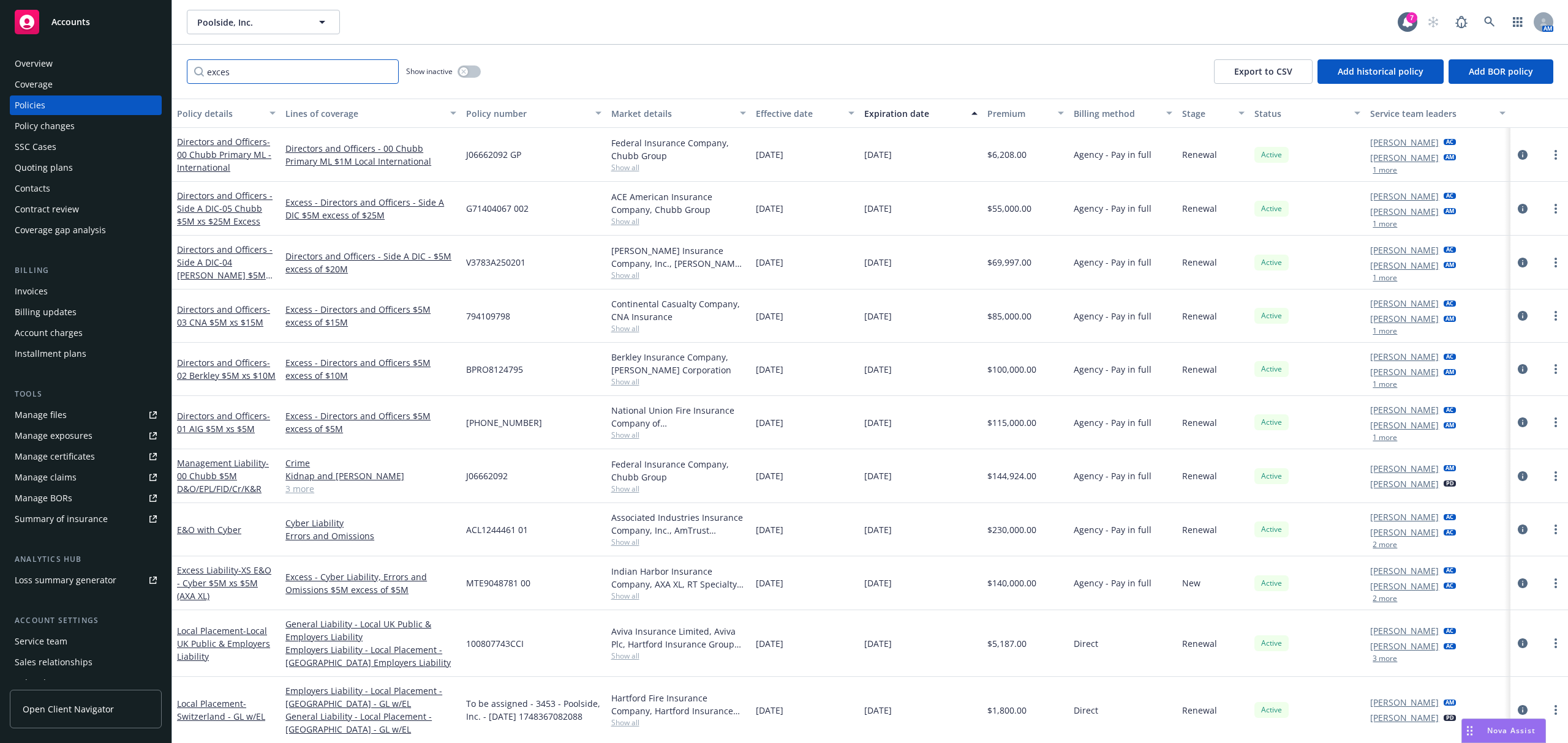
type input "excess"
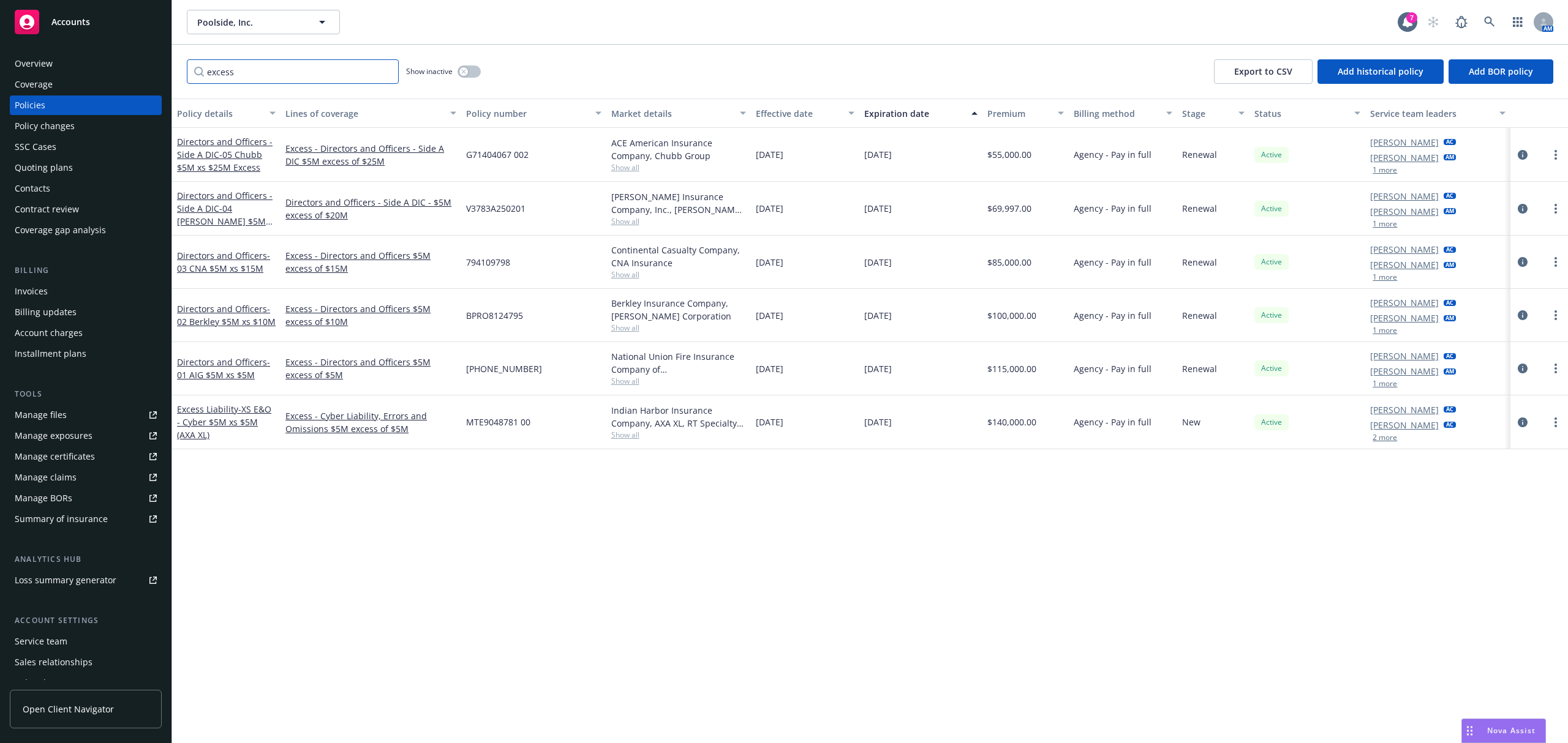
drag, startPoint x: 284, startPoint y: 62, endPoint x: 144, endPoint y: 53, distance: 140.3
click at [144, 53] on div "Accounts Overview Coverage Policies Policy changes SSC Cases Quoting plans Cont…" at bounding box center [784, 372] width 1568 height 743
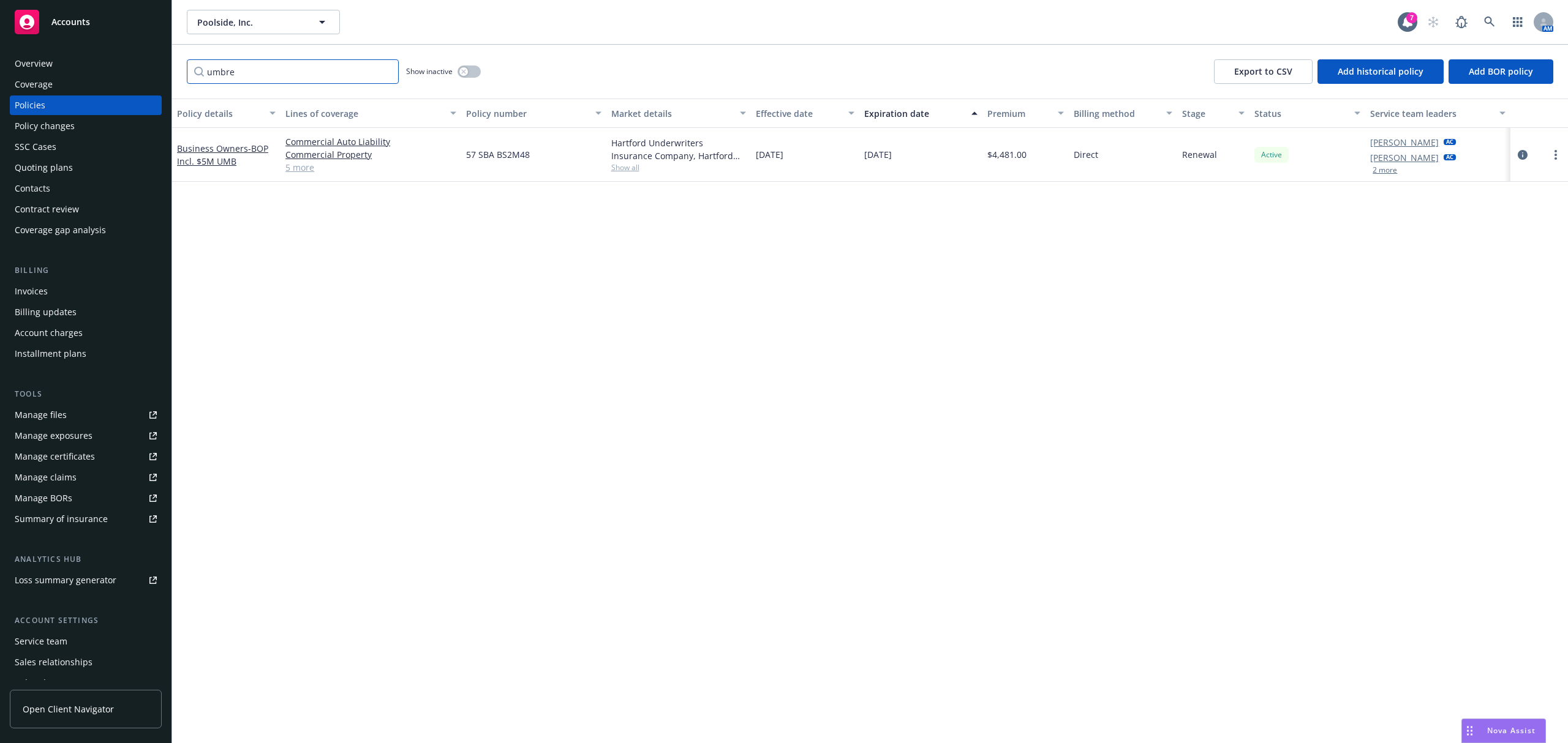
drag, startPoint x: 263, startPoint y: 81, endPoint x: 172, endPoint y: 71, distance: 91.5
click at [172, 71] on div "umbre Show inactive Export to CSV Add historical policy Add BOR policy" at bounding box center [870, 72] width 1396 height 54
type input "fore"
click at [1521, 155] on icon "circleInformation" at bounding box center [1522, 155] width 10 height 10
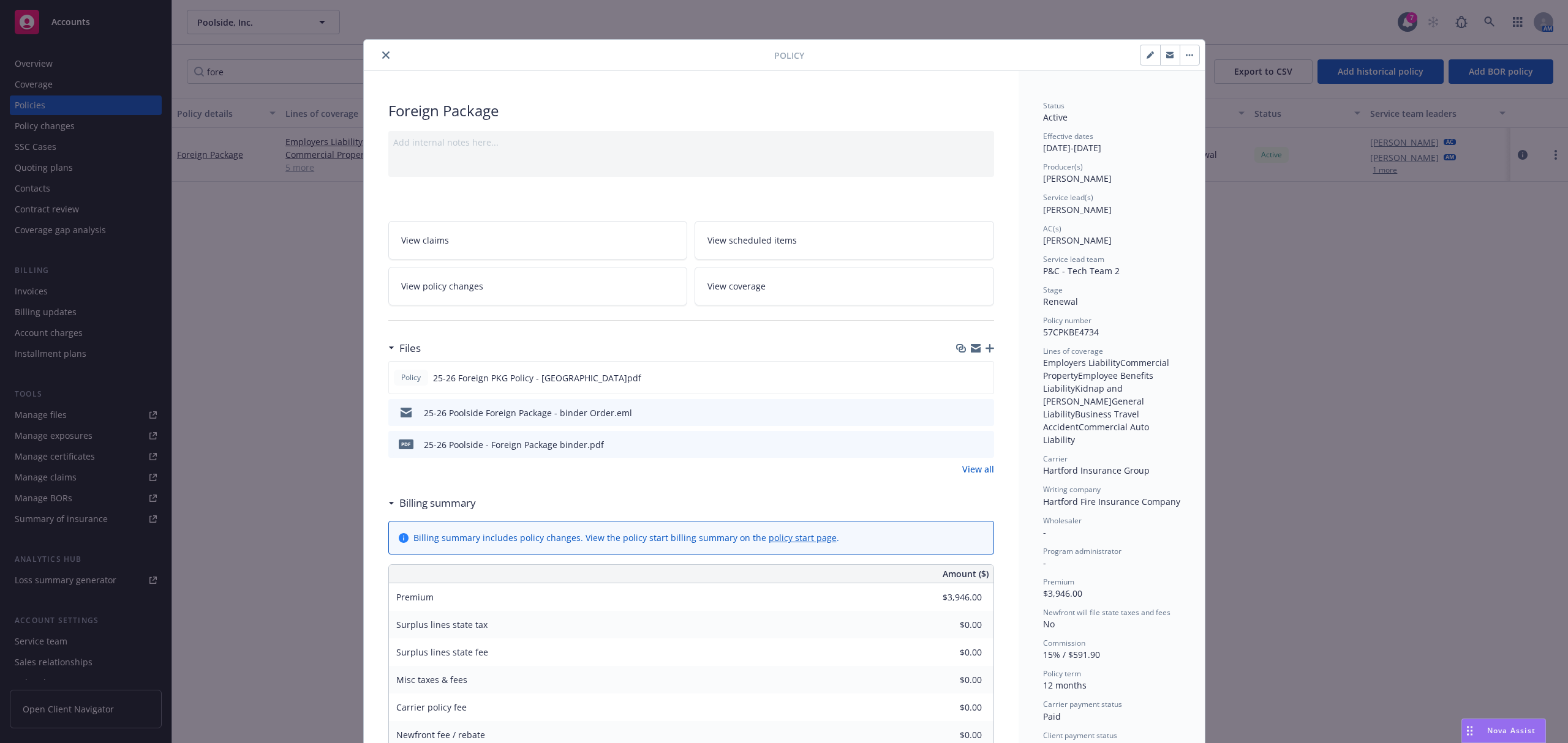
click at [978, 443] on icon "preview file" at bounding box center [982, 443] width 11 height 8
